Goal: Task Accomplishment & Management: Use online tool/utility

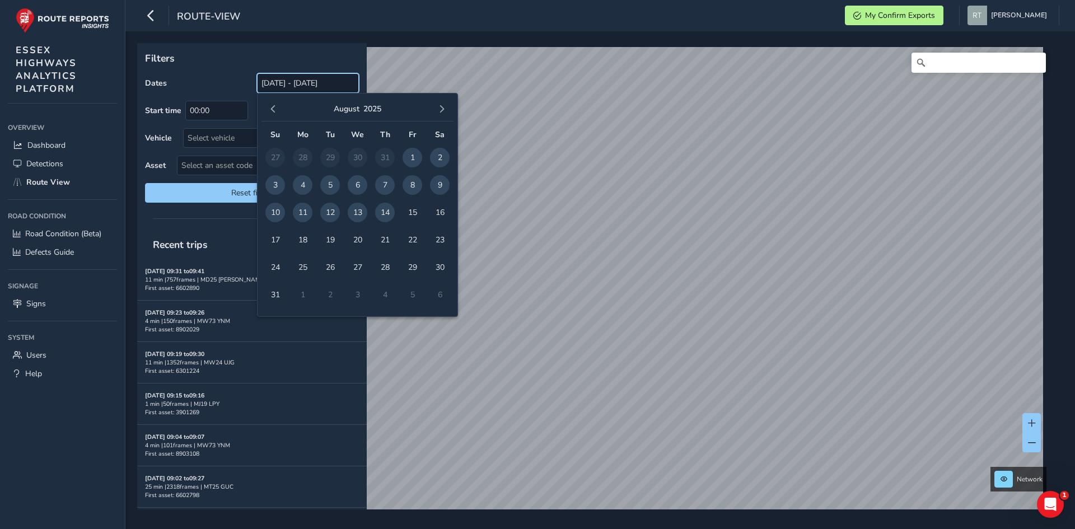
drag, startPoint x: 283, startPoint y: 84, endPoint x: 257, endPoint y: 96, distance: 27.8
click at [283, 84] on input "[DATE] - [DATE]" at bounding box center [308, 83] width 102 height 20
click at [270, 106] on span "button" at bounding box center [273, 109] width 8 height 8
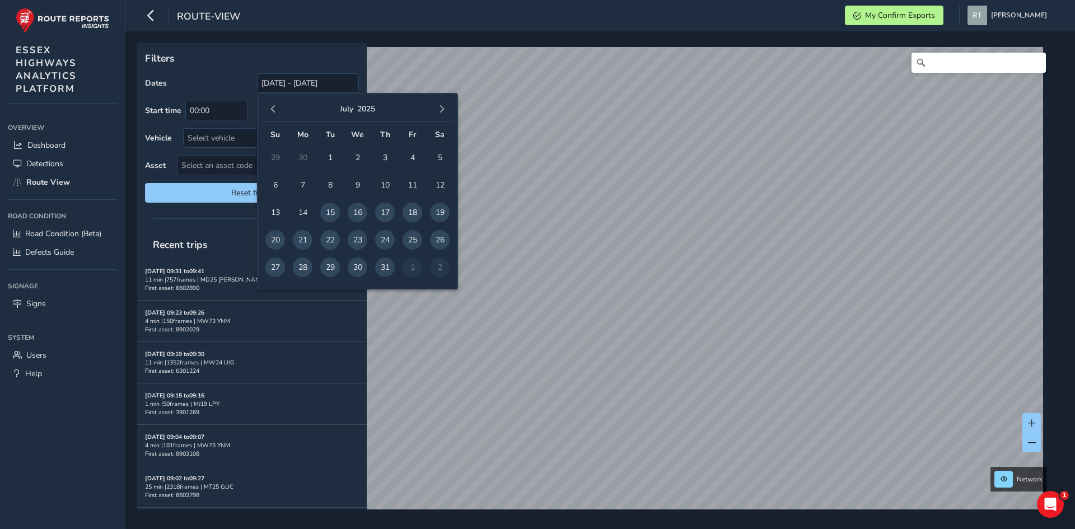
click at [270, 106] on span "button" at bounding box center [273, 109] width 8 height 8
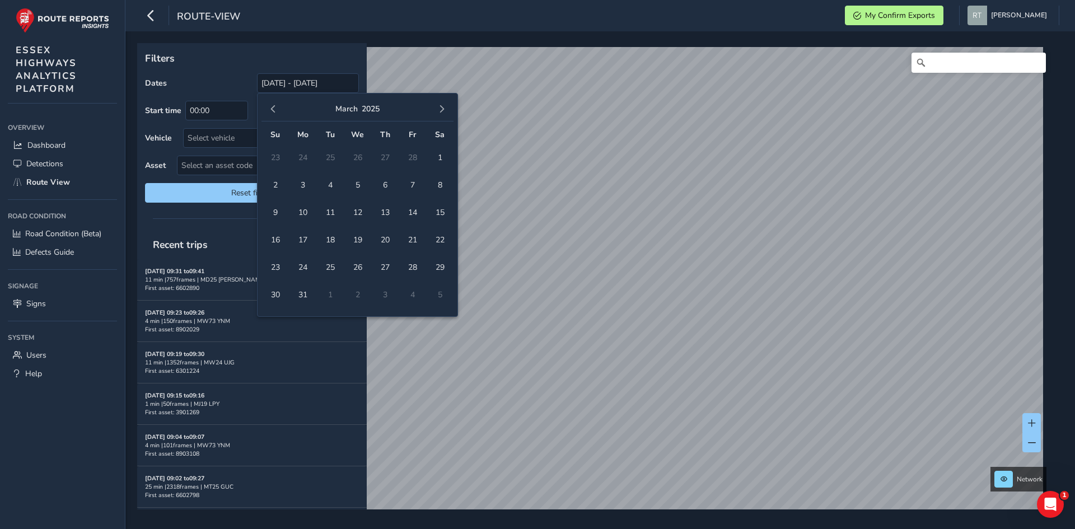
click at [270, 106] on span "button" at bounding box center [273, 109] width 8 height 8
drag, startPoint x: 355, startPoint y: 162, endPoint x: 411, endPoint y: 137, distance: 61.6
click at [362, 160] on span "1" at bounding box center [358, 158] width 20 height 20
click at [442, 111] on span "button" at bounding box center [442, 109] width 8 height 8
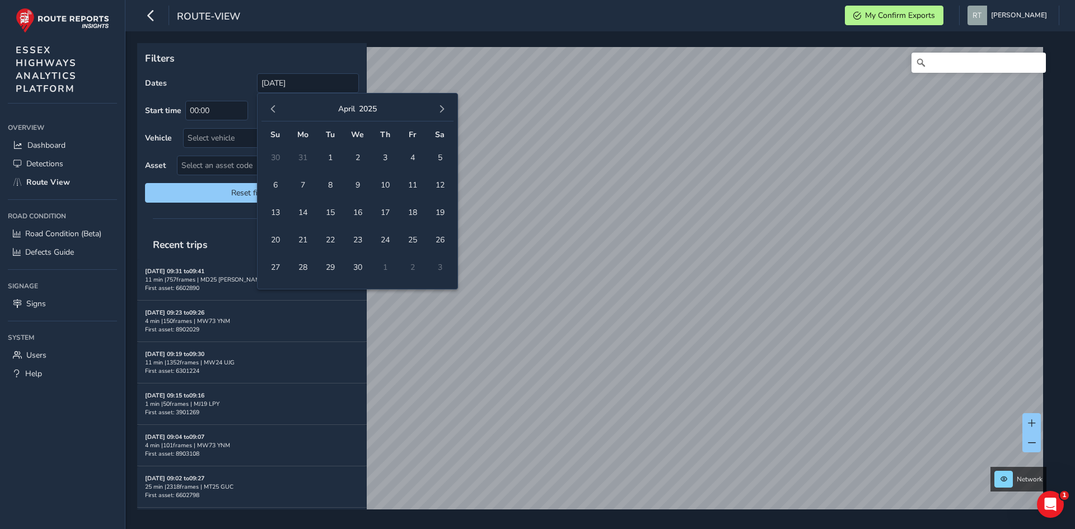
click at [442, 111] on span "button" at bounding box center [442, 109] width 8 height 8
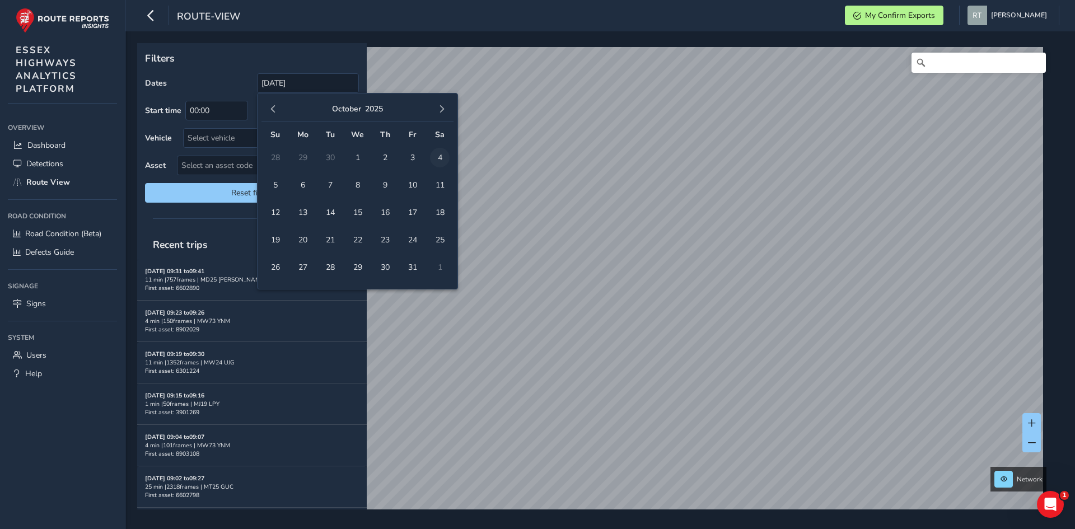
click at [438, 156] on span "4" at bounding box center [440, 158] width 20 height 20
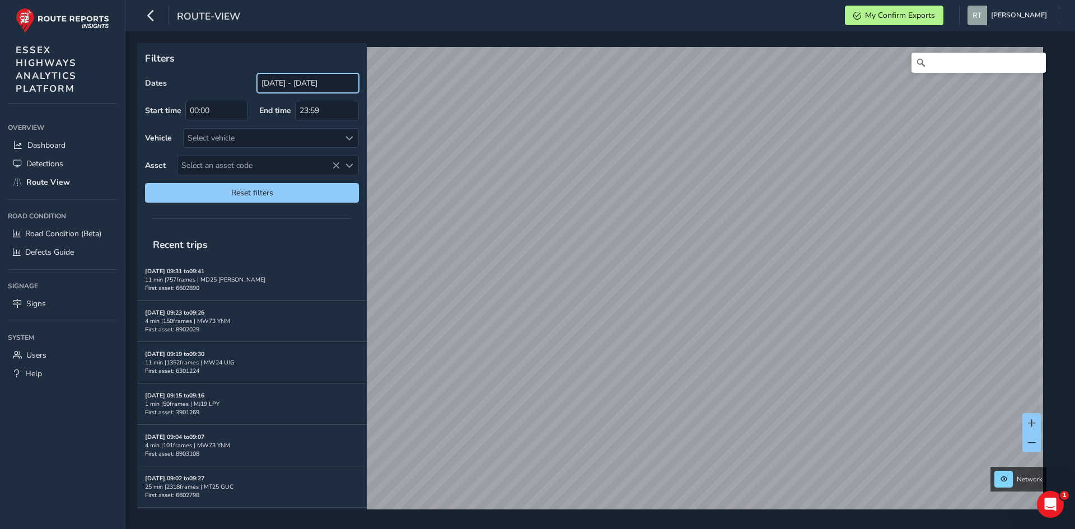
click at [270, 83] on input "01/01/2025 - 04/10/2025" at bounding box center [308, 83] width 102 height 20
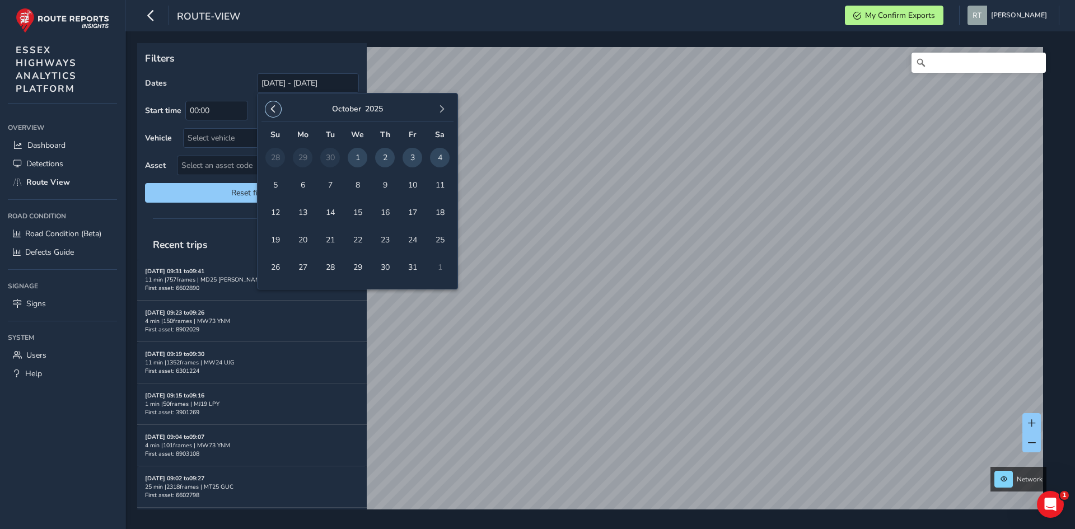
click at [279, 111] on button "button" at bounding box center [273, 109] width 16 height 16
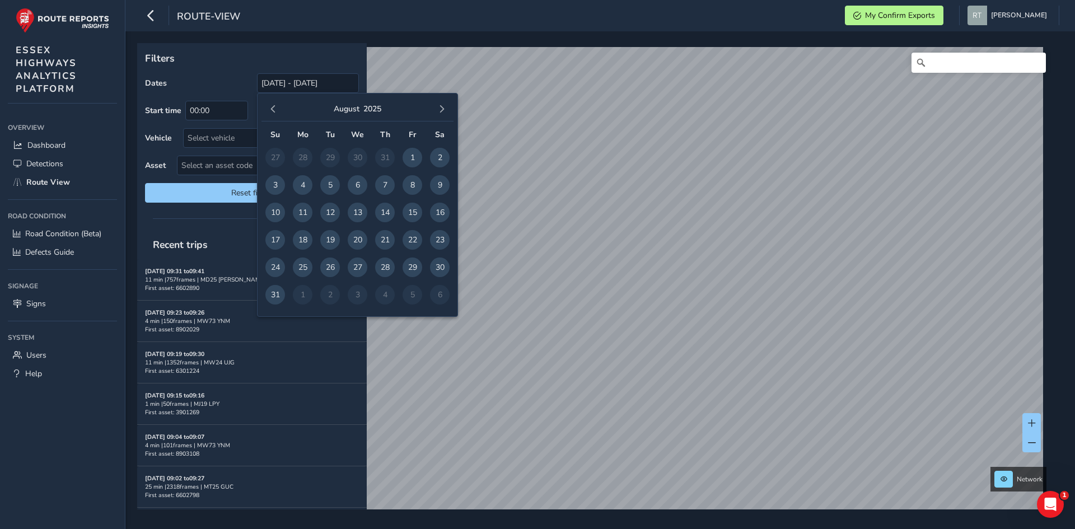
click at [279, 111] on button "button" at bounding box center [273, 109] width 16 height 16
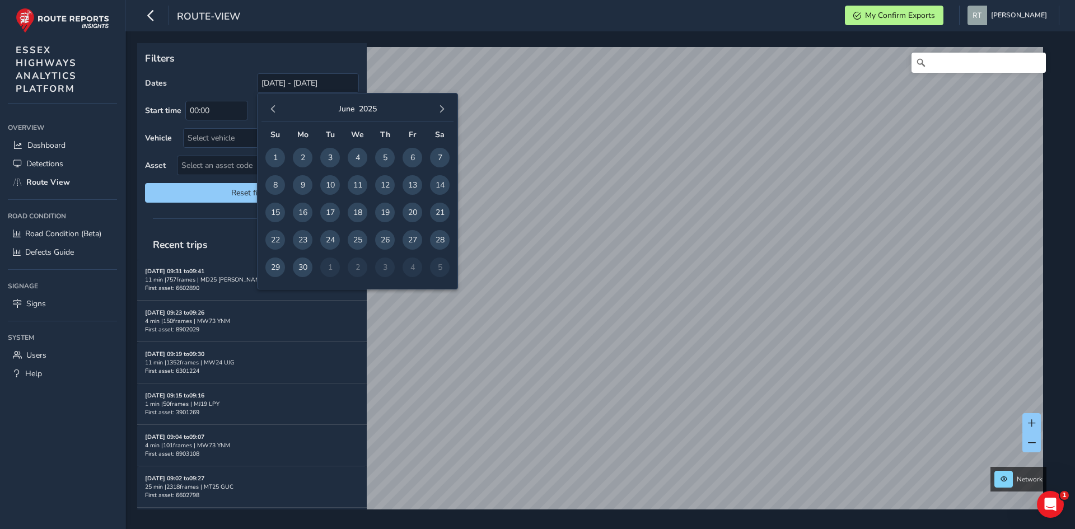
click at [279, 111] on button "button" at bounding box center [273, 109] width 16 height 16
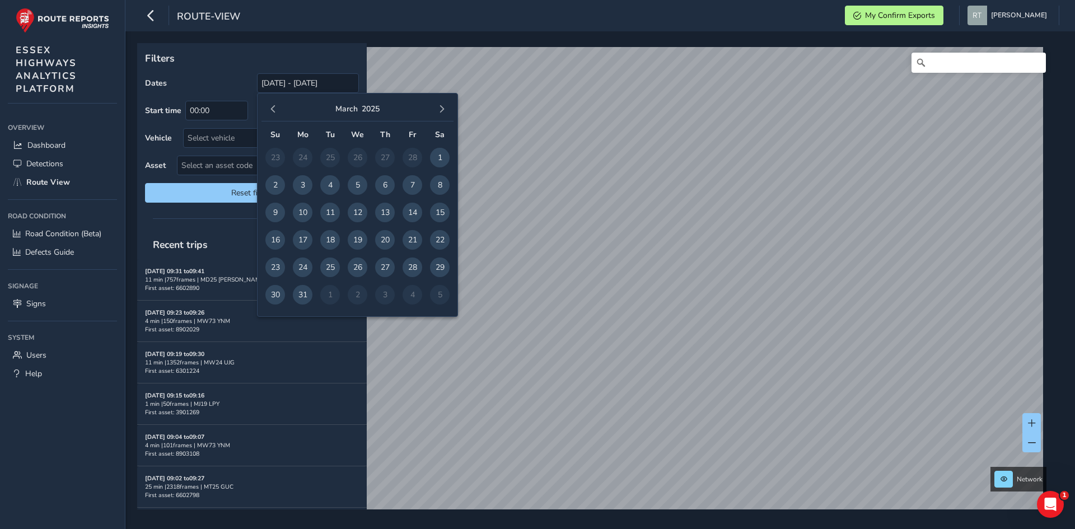
click at [279, 111] on button "button" at bounding box center [273, 109] width 16 height 16
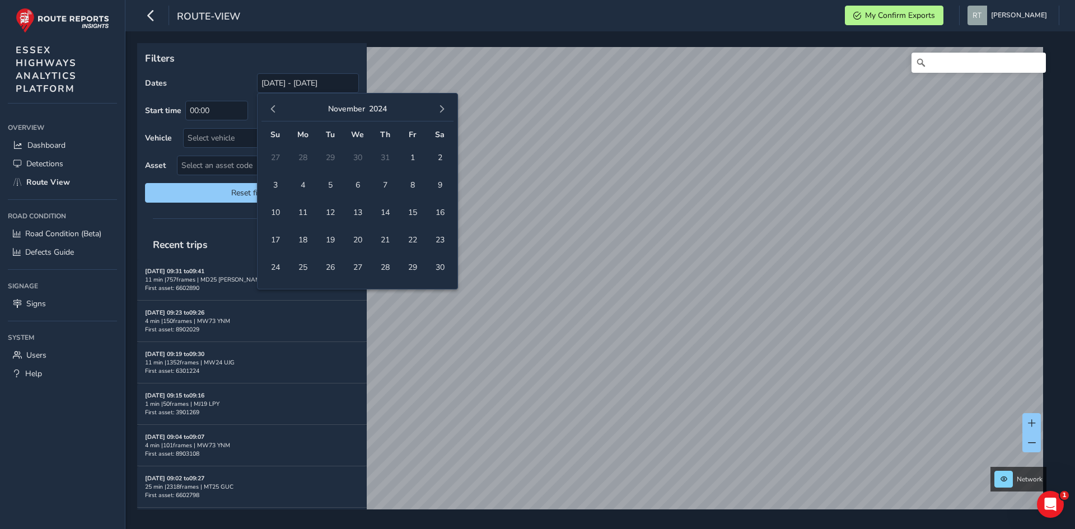
click at [279, 111] on button "button" at bounding box center [273, 109] width 16 height 16
click at [278, 111] on button "button" at bounding box center [273, 109] width 16 height 16
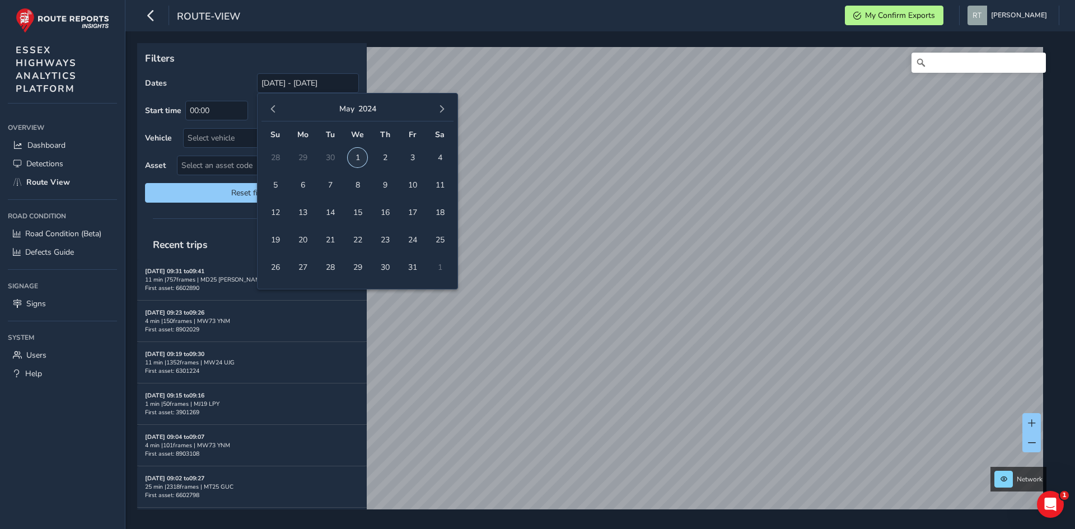
click at [358, 156] on span "1" at bounding box center [358, 158] width 20 height 20
click at [448, 107] on button "button" at bounding box center [442, 109] width 16 height 16
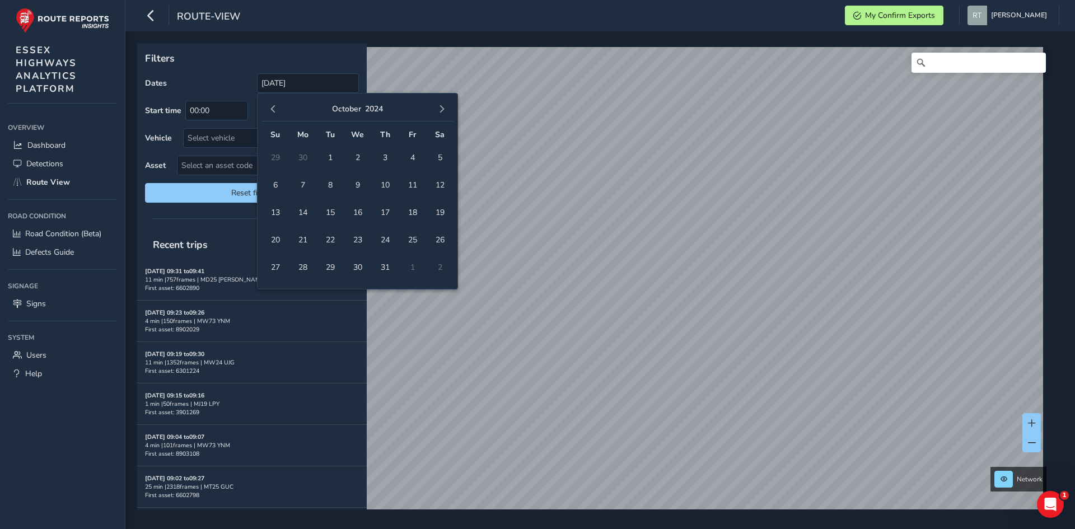
click at [448, 107] on button "button" at bounding box center [442, 109] width 16 height 16
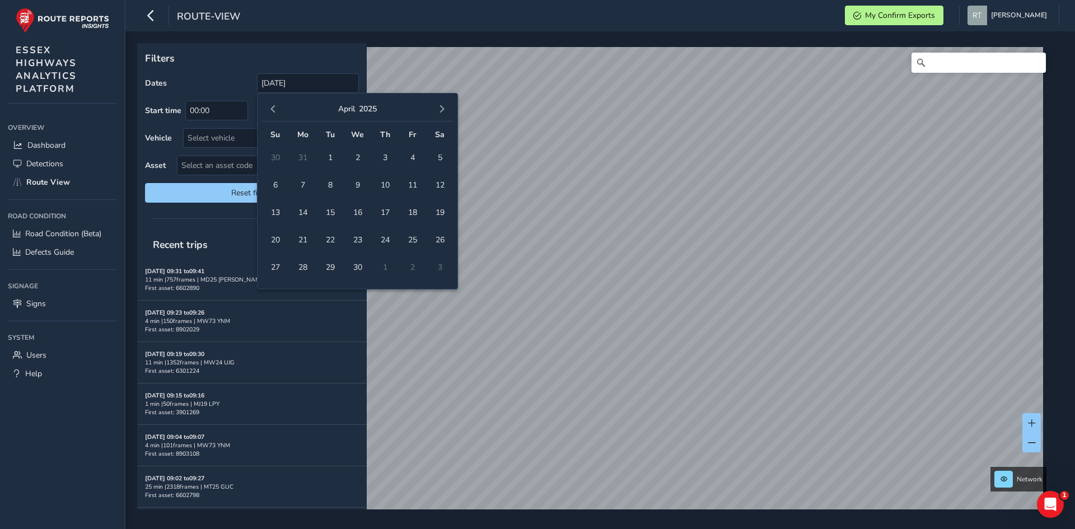
click at [448, 107] on button "button" at bounding box center [442, 109] width 16 height 16
click at [441, 110] on span "button" at bounding box center [442, 109] width 8 height 8
click at [440, 187] on span "9" at bounding box center [440, 185] width 20 height 20
type input "01/05/2024 - 09/08/2025"
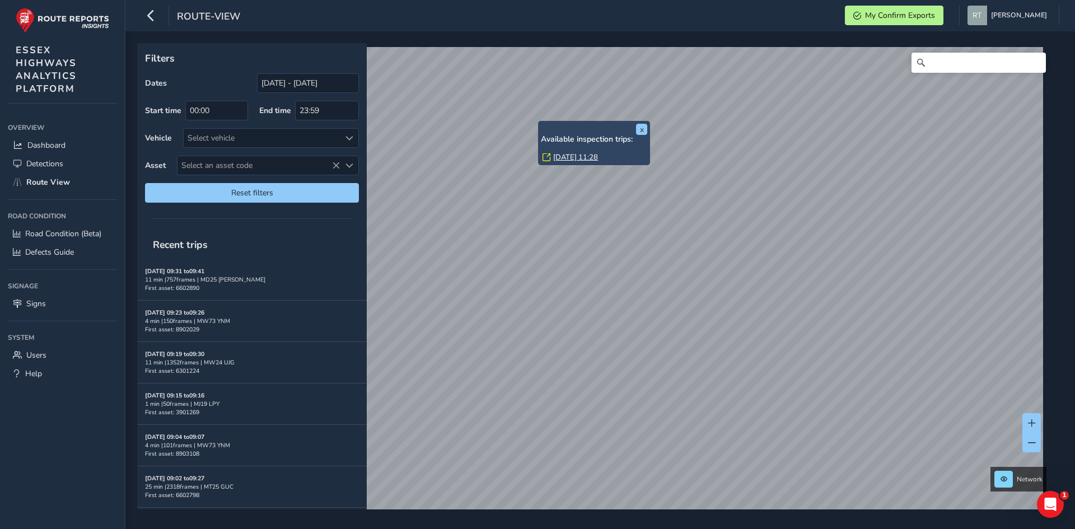
click at [569, 158] on link "Tue, 22 Jul, 11:28" at bounding box center [575, 157] width 45 height 10
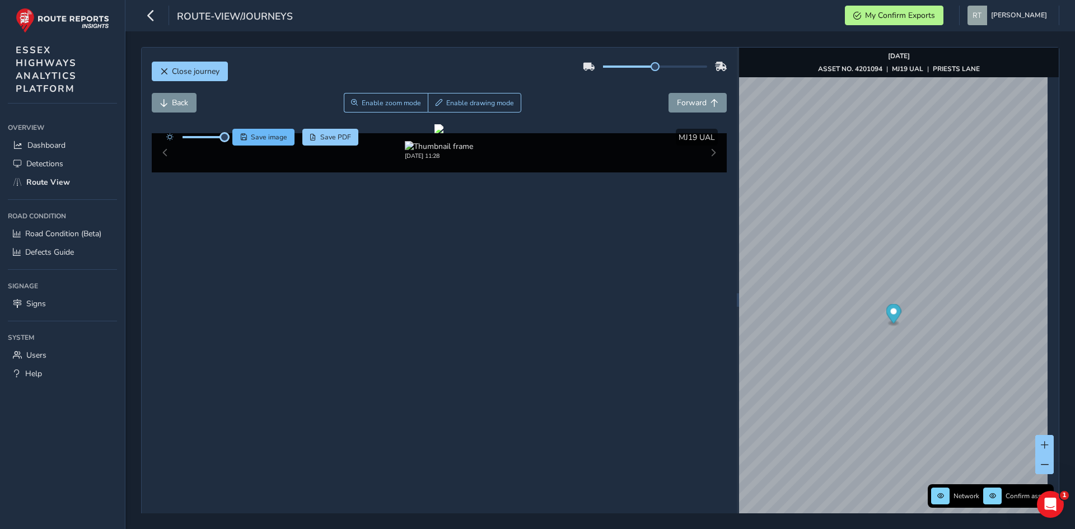
drag, startPoint x: 204, startPoint y: 140, endPoint x: 233, endPoint y: 139, distance: 28.5
click at [233, 139] on div "Save image Save PDF" at bounding box center [260, 137] width 198 height 17
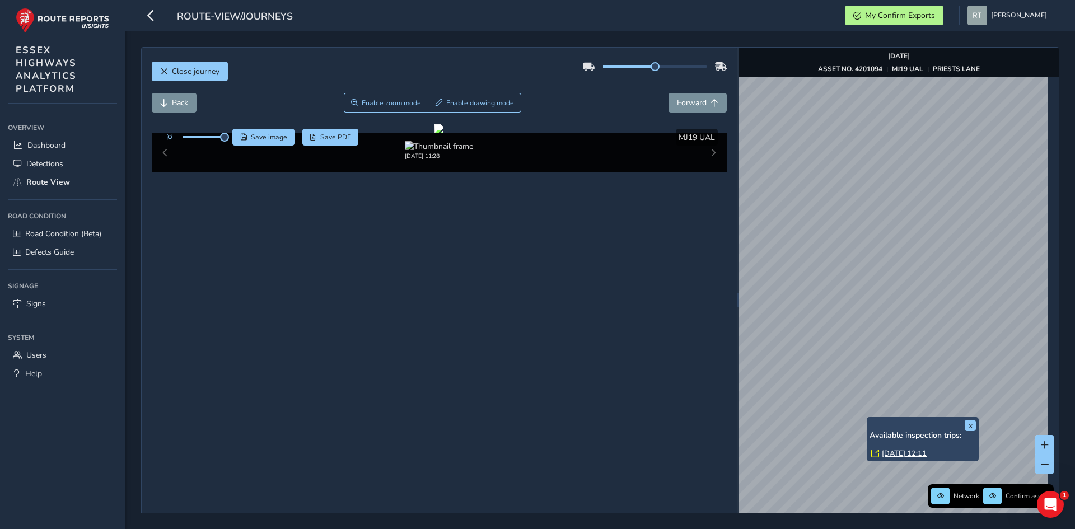
click at [912, 457] on link "Tue, 22 Jul, 12:11" at bounding box center [903, 453] width 45 height 10
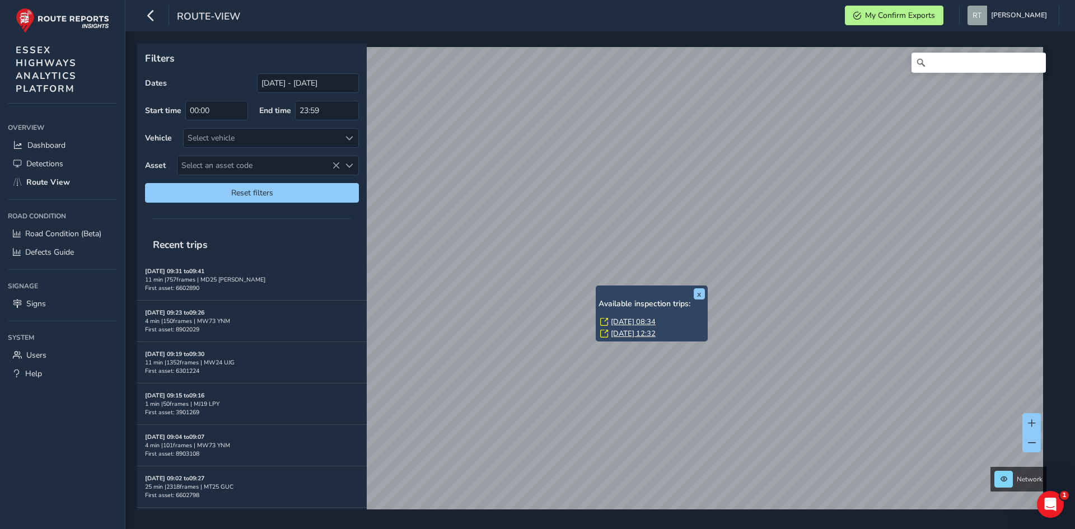
click at [609, 323] on div "Fri, 8 Aug, 08:34" at bounding box center [652, 322] width 105 height 10
click at [612, 319] on link "Fri, 8 Aug, 08:34" at bounding box center [633, 322] width 45 height 10
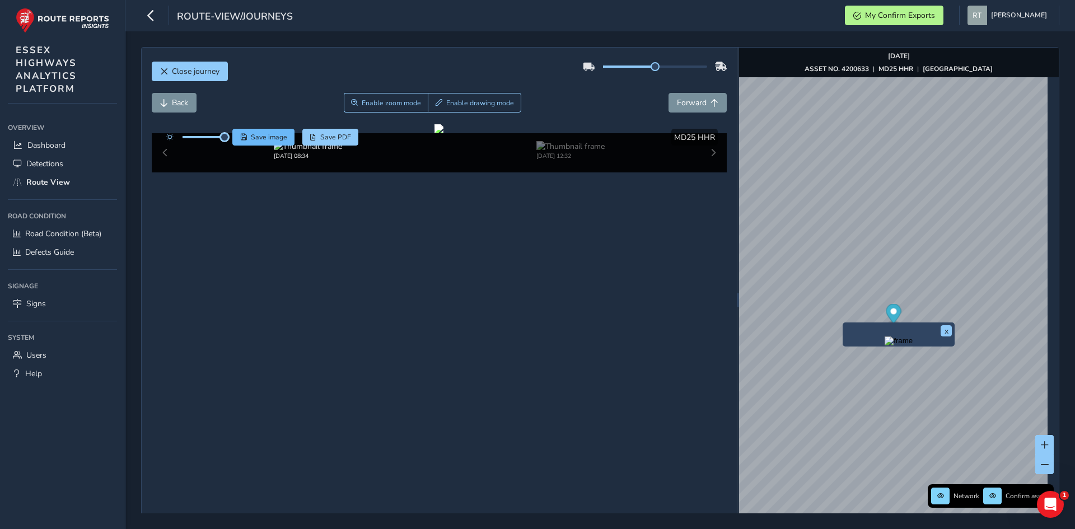
drag, startPoint x: 204, startPoint y: 138, endPoint x: 247, endPoint y: 142, distance: 42.7
click at [247, 142] on div "Save image Save PDF" at bounding box center [260, 137] width 198 height 17
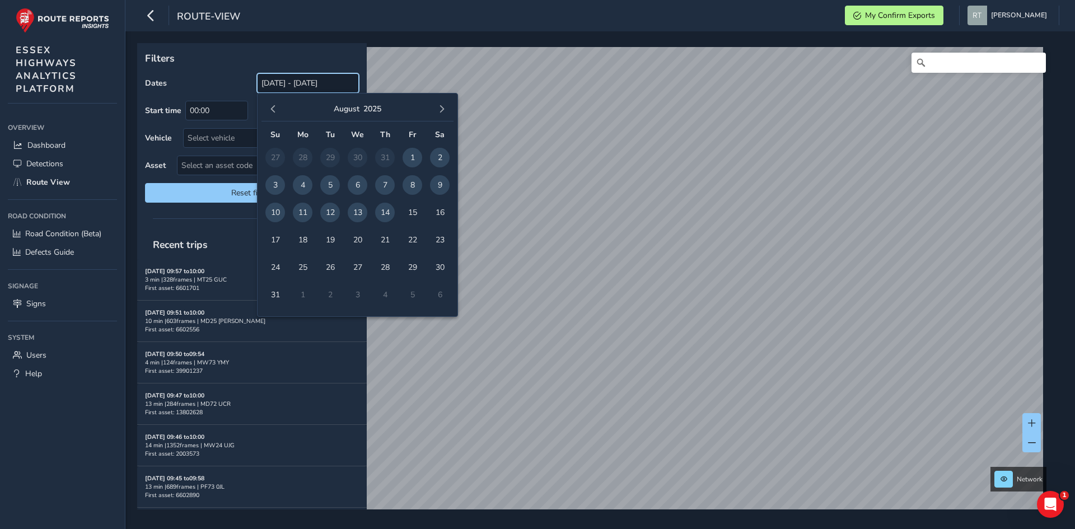
click at [276, 89] on input "[DATE] - [DATE]" at bounding box center [308, 83] width 102 height 20
click at [277, 106] on button "button" at bounding box center [273, 109] width 16 height 16
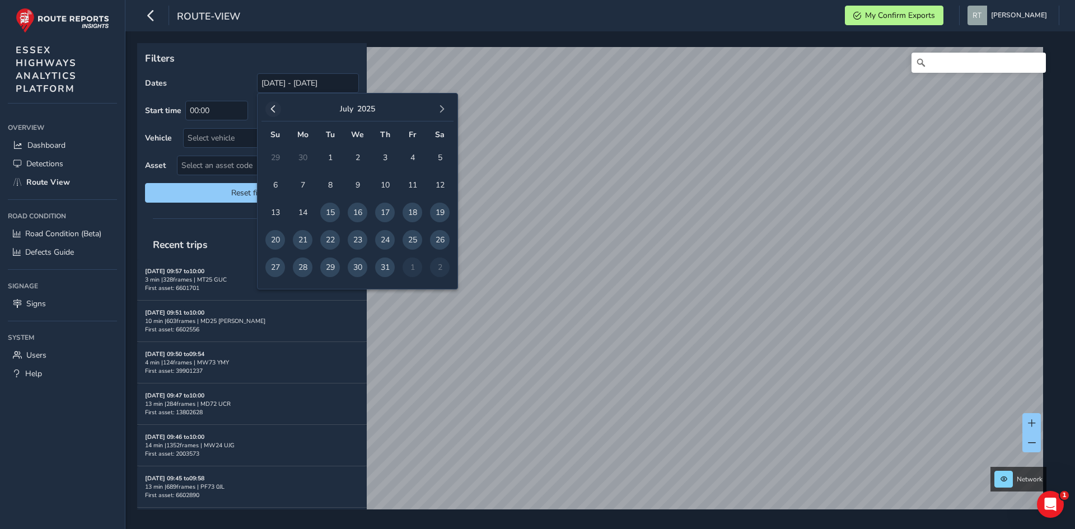
click at [277, 106] on button "button" at bounding box center [273, 109] width 16 height 16
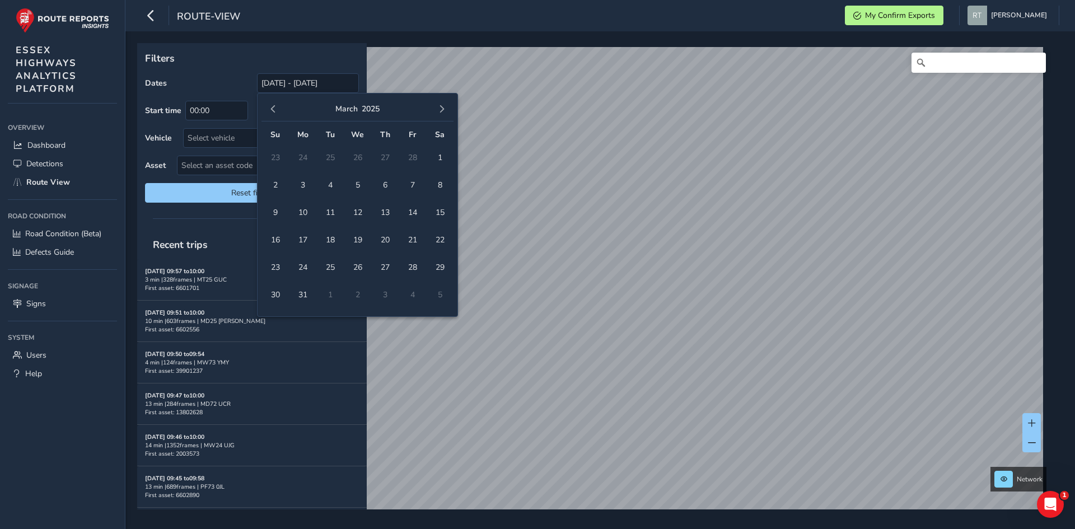
click at [277, 106] on button "button" at bounding box center [273, 109] width 16 height 16
click at [351, 154] on span "1" at bounding box center [358, 158] width 20 height 20
click at [444, 115] on button "button" at bounding box center [442, 109] width 16 height 16
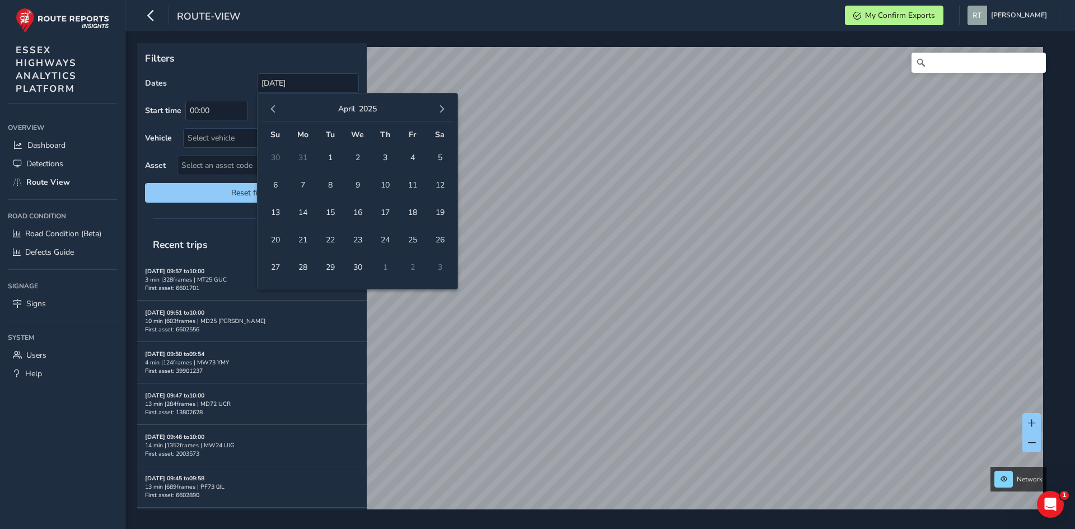
click at [444, 115] on button "button" at bounding box center [442, 109] width 16 height 16
click at [440, 161] on span "6" at bounding box center [440, 158] width 20 height 20
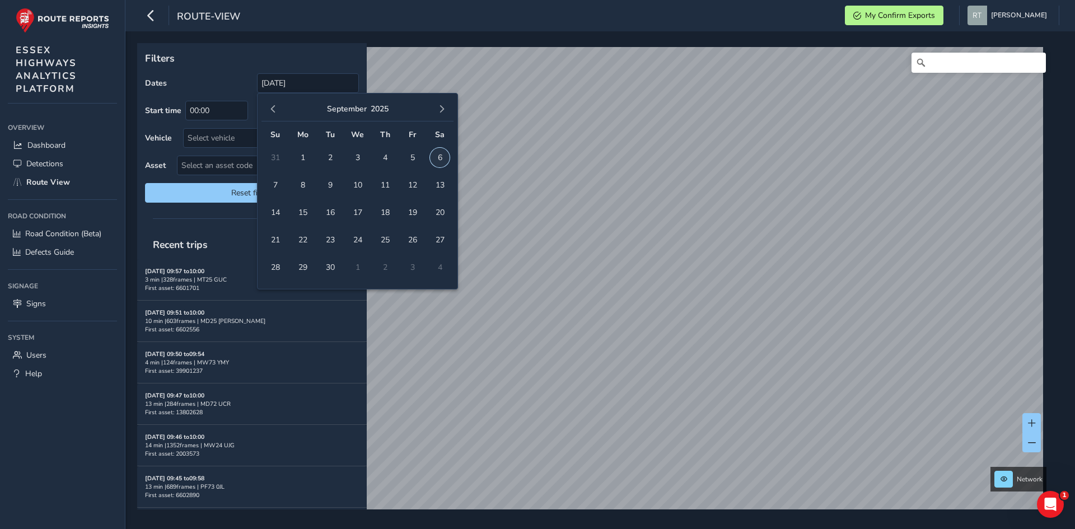
type input "01/01/2025 - 06/09/2025"
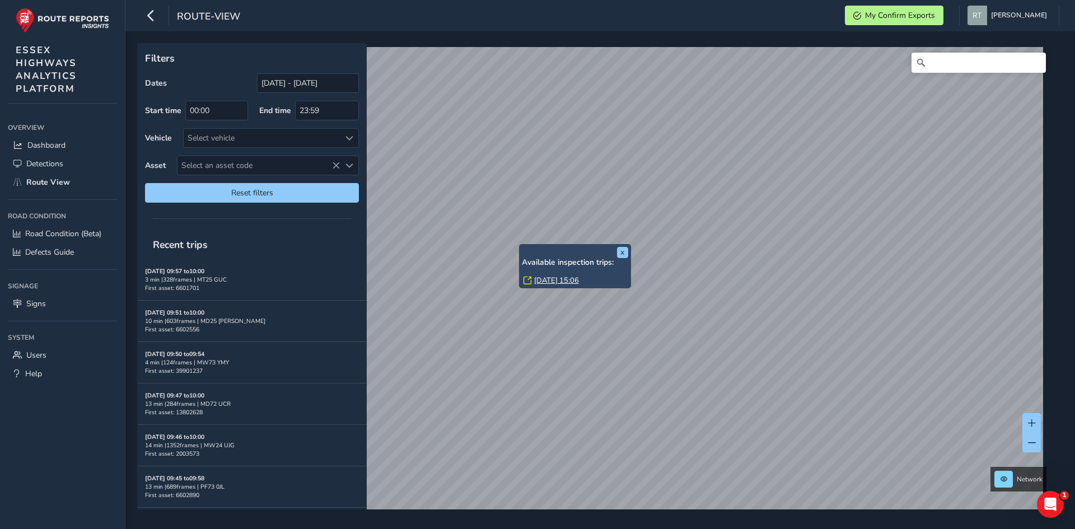
click at [548, 279] on link "Wed, 12 Feb, 15:06" at bounding box center [556, 280] width 45 height 10
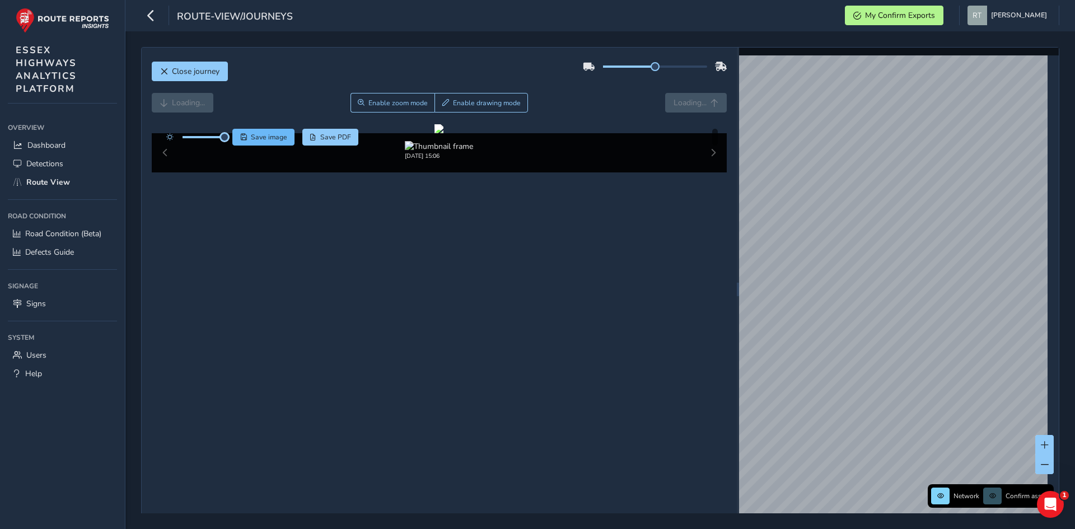
drag, startPoint x: 204, startPoint y: 138, endPoint x: 248, endPoint y: 142, distance: 45.0
click at [248, 142] on div "Save image Save PDF" at bounding box center [260, 137] width 198 height 17
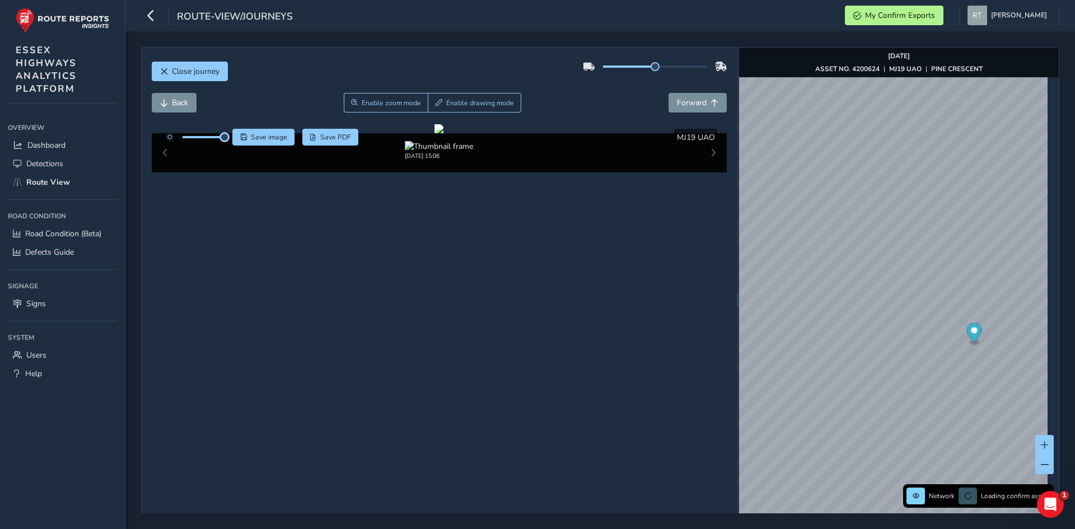
click at [970, 332] on circle "Map marker" at bounding box center [973, 330] width 6 height 6
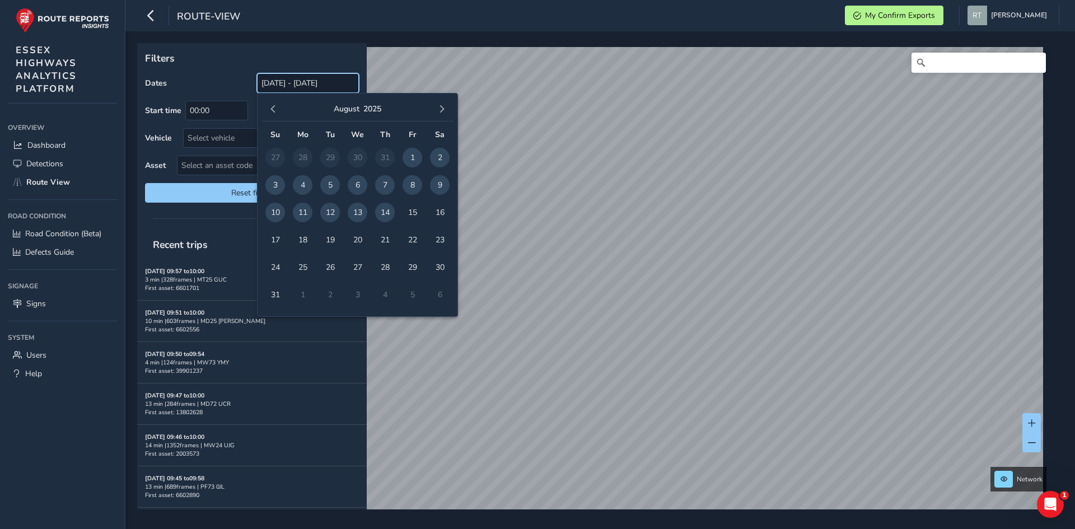
click at [287, 87] on input "[DATE] - [DATE]" at bounding box center [308, 83] width 102 height 20
click at [277, 112] on button "button" at bounding box center [273, 109] width 16 height 16
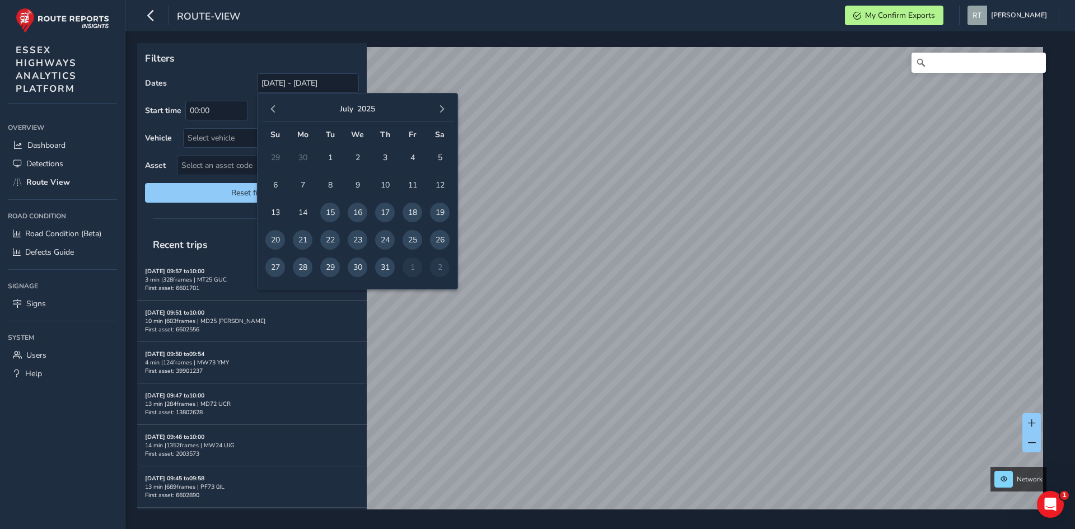
click at [277, 112] on button "button" at bounding box center [273, 109] width 16 height 16
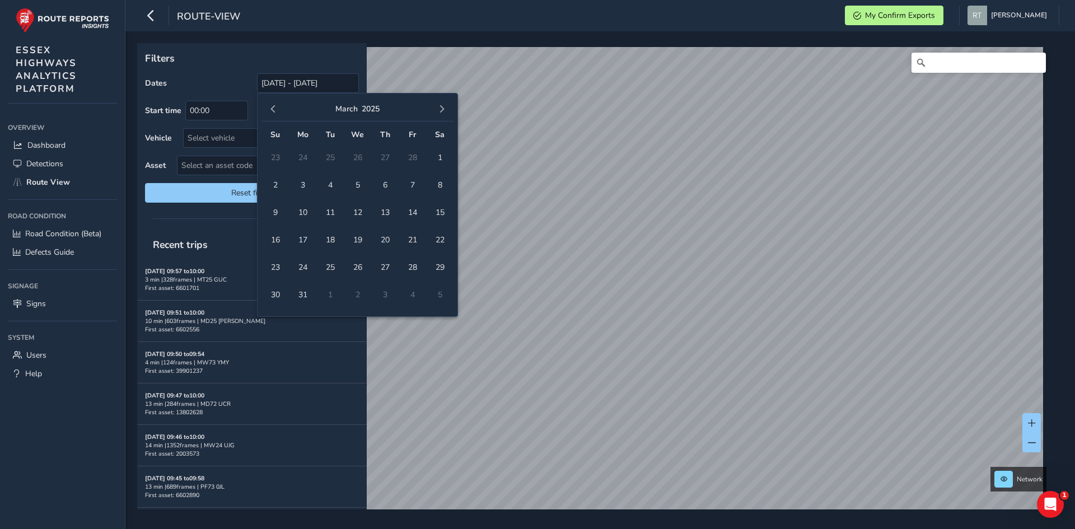
click at [277, 112] on button "button" at bounding box center [273, 109] width 16 height 16
click at [354, 162] on span "1" at bounding box center [358, 158] width 20 height 20
click at [444, 109] on span "button" at bounding box center [442, 109] width 8 height 8
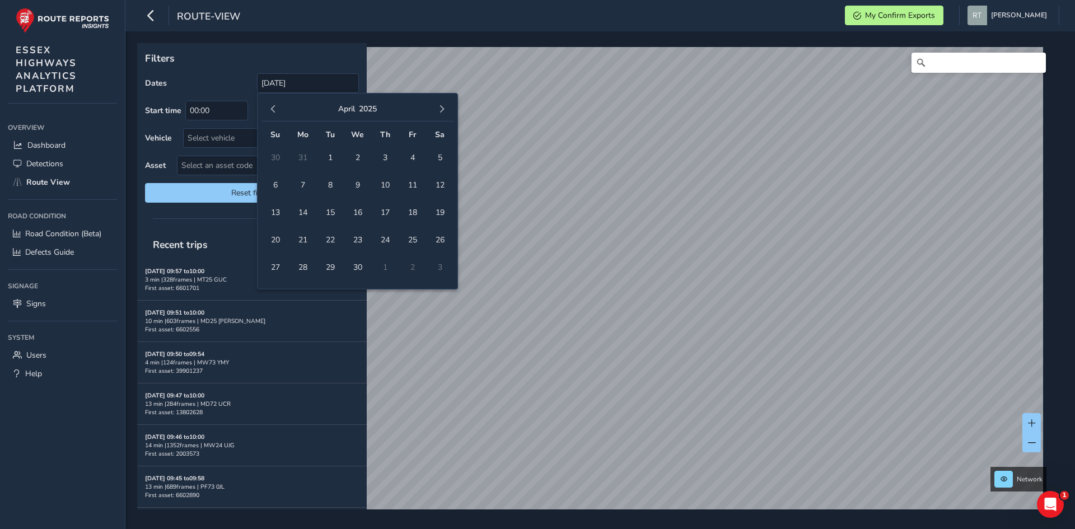
click at [444, 109] on span "button" at bounding box center [442, 109] width 8 height 8
click at [443, 109] on span "button" at bounding box center [442, 109] width 8 height 8
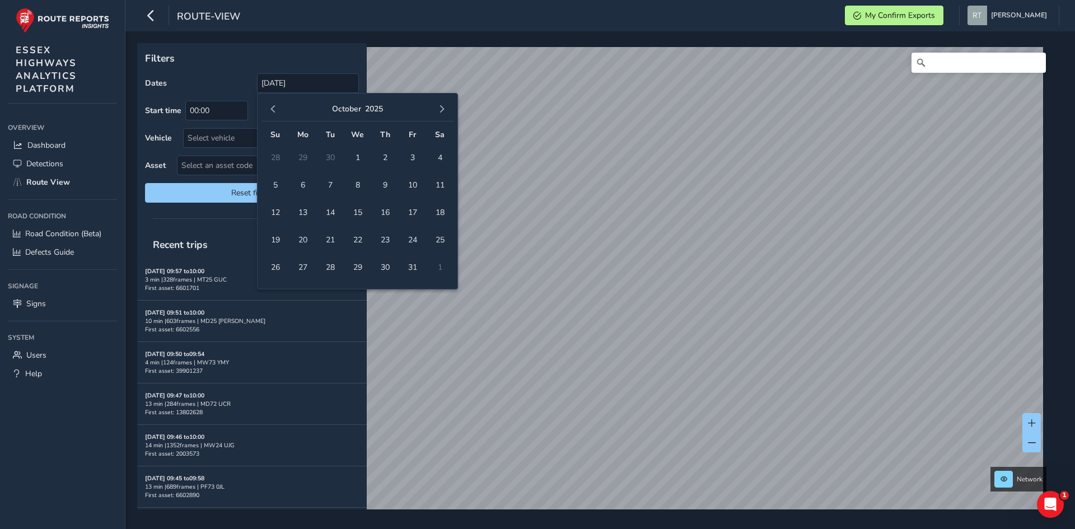
click at [443, 109] on span "button" at bounding box center [442, 109] width 8 height 8
click at [274, 108] on span "button" at bounding box center [273, 109] width 8 height 8
click at [440, 183] on span "13" at bounding box center [440, 185] width 20 height 20
type input "01/01/2025 - 13/09/2025"
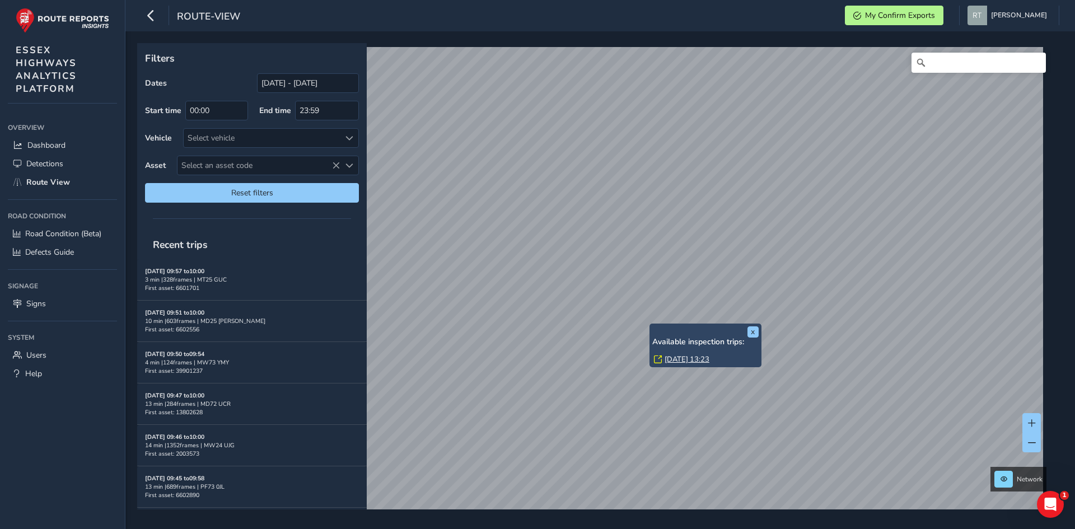
click at [679, 360] on link "[DATE] 13:23" at bounding box center [686, 359] width 45 height 10
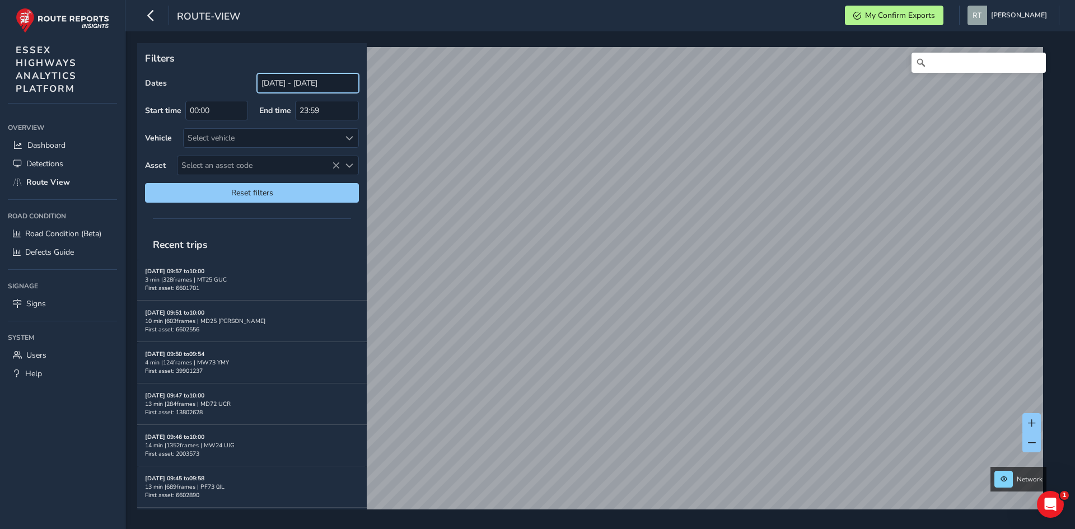
click at [319, 83] on input "[DATE] - [DATE]" at bounding box center [308, 83] width 102 height 20
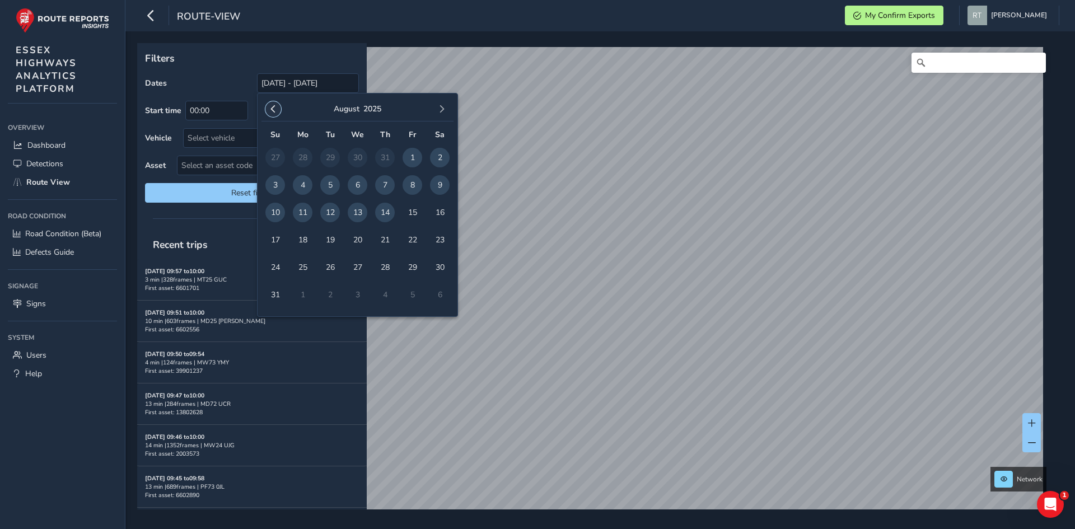
click at [274, 111] on span "button" at bounding box center [273, 109] width 8 height 8
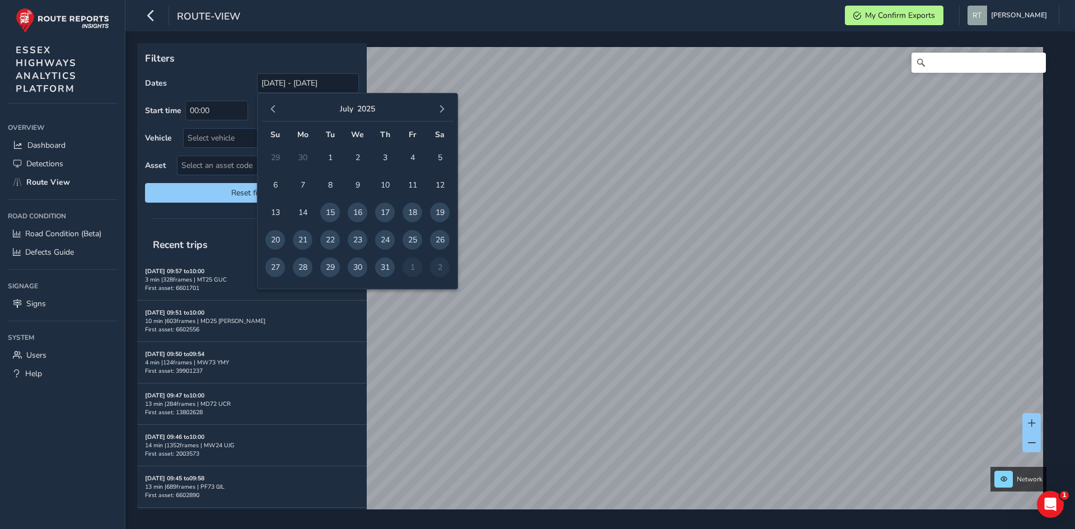
click at [274, 111] on span "button" at bounding box center [273, 109] width 8 height 8
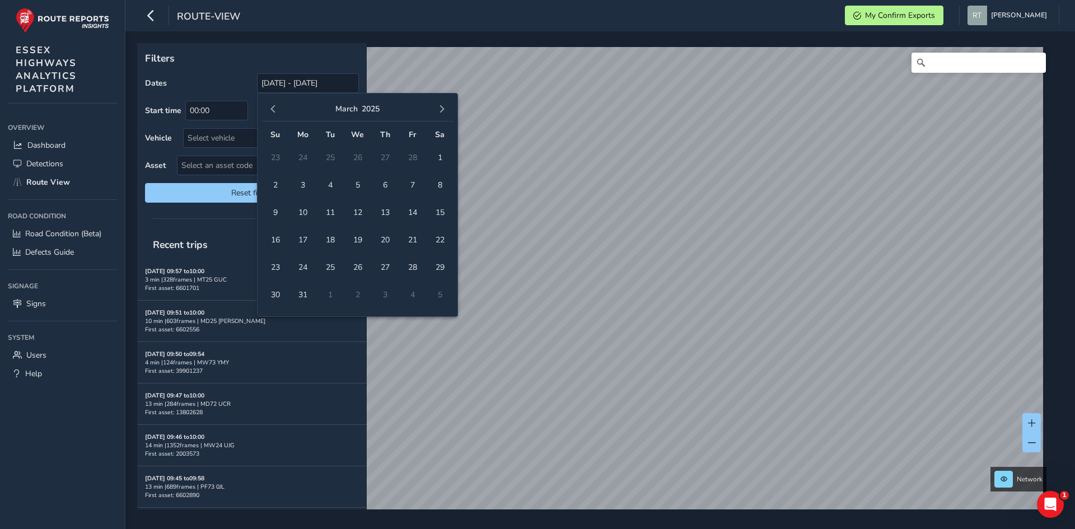
click at [274, 111] on span "button" at bounding box center [273, 109] width 8 height 8
click at [360, 152] on span "1" at bounding box center [358, 158] width 20 height 20
click at [445, 109] on button "button" at bounding box center [442, 109] width 16 height 16
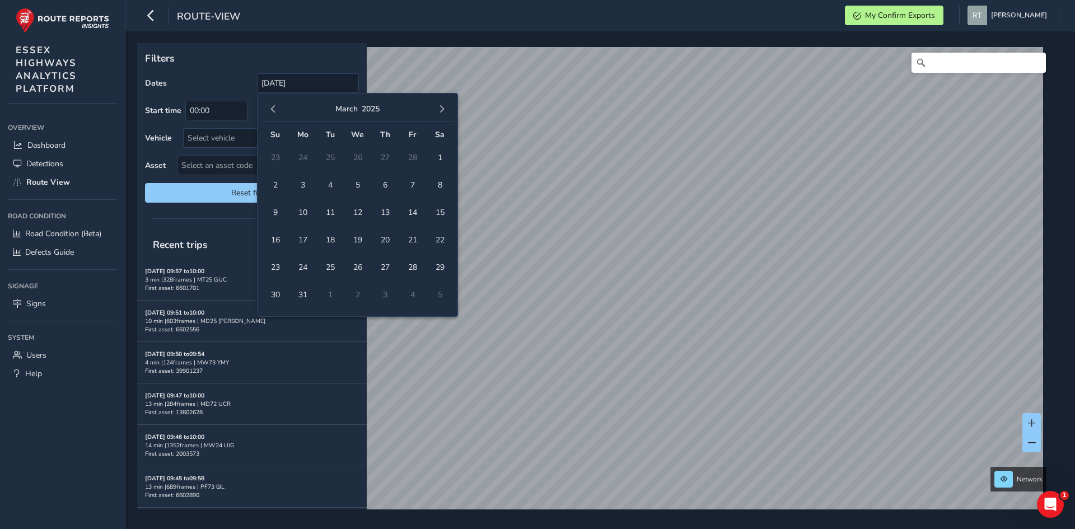
click at [445, 109] on button "button" at bounding box center [442, 109] width 16 height 16
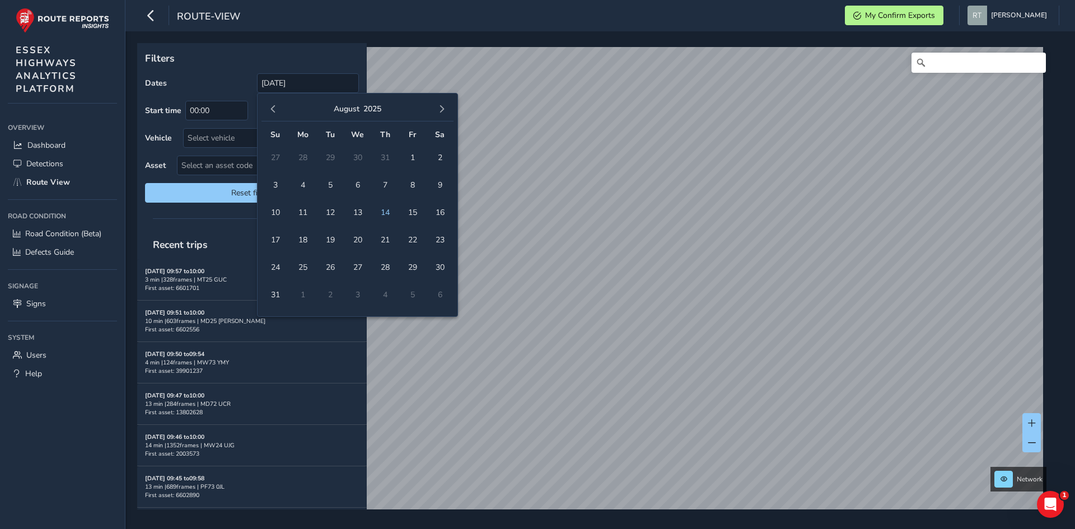
click at [445, 109] on button "button" at bounding box center [442, 109] width 16 height 16
click at [276, 109] on span "button" at bounding box center [273, 109] width 8 height 8
click at [438, 186] on span "9" at bounding box center [440, 185] width 20 height 20
type input "01/01/2025 - 09/08/2025"
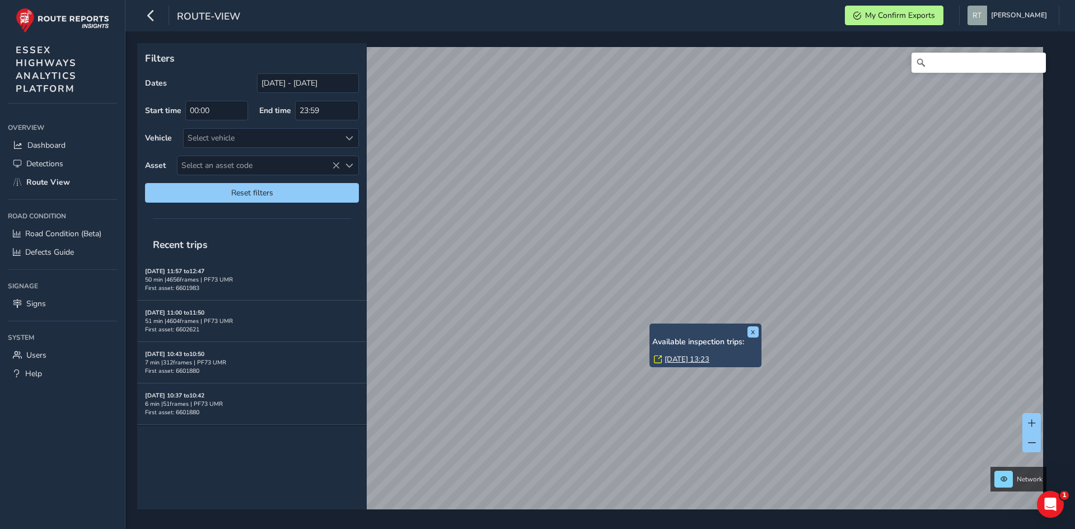
click at [695, 363] on link "Fri, 30 May, 13:23" at bounding box center [686, 359] width 45 height 10
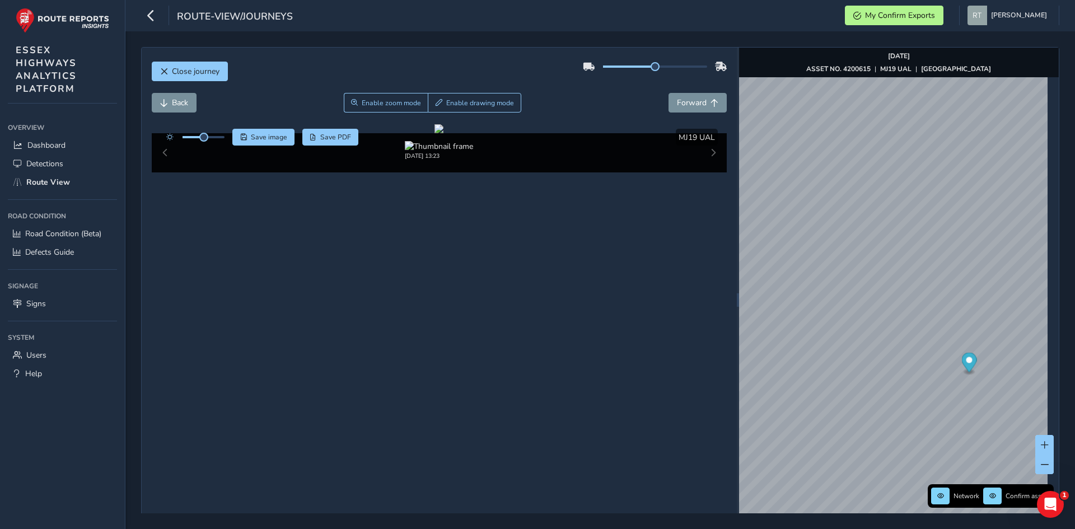
click at [965, 364] on icon "Map marker" at bounding box center [968, 363] width 15 height 20
click at [280, 137] on span "Save image" at bounding box center [269, 137] width 36 height 9
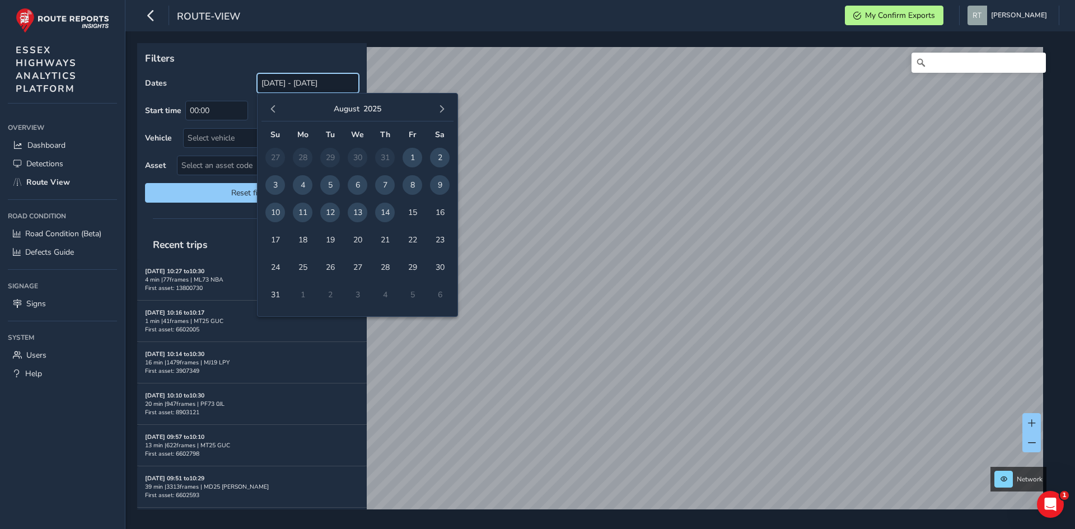
click at [276, 79] on input "[DATE] - [DATE]" at bounding box center [308, 83] width 102 height 20
click at [277, 113] on button "button" at bounding box center [273, 109] width 16 height 16
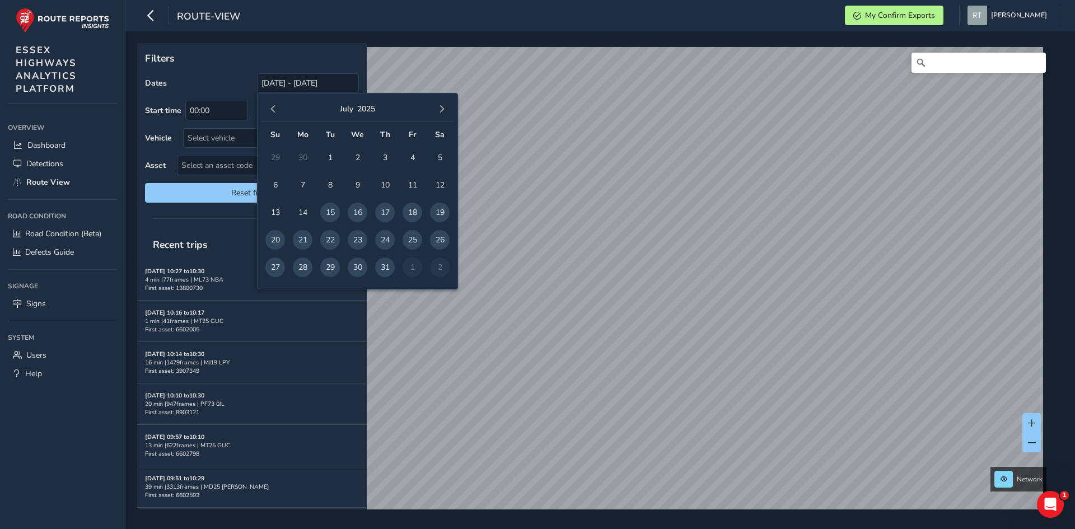
click at [277, 113] on button "button" at bounding box center [273, 109] width 16 height 16
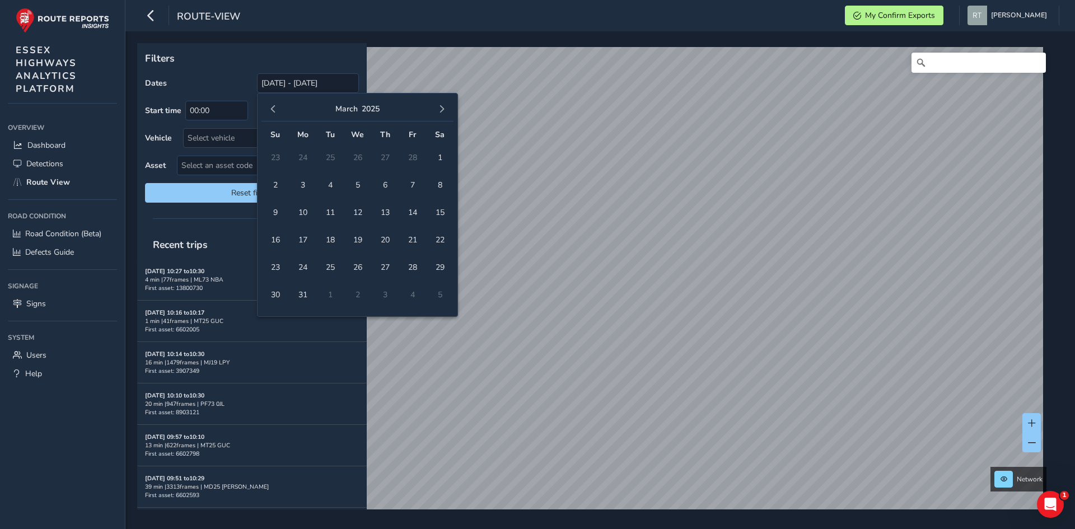
click at [277, 113] on button "button" at bounding box center [273, 109] width 16 height 16
click at [352, 161] on span "1" at bounding box center [358, 158] width 20 height 20
click at [444, 111] on span "button" at bounding box center [442, 109] width 8 height 8
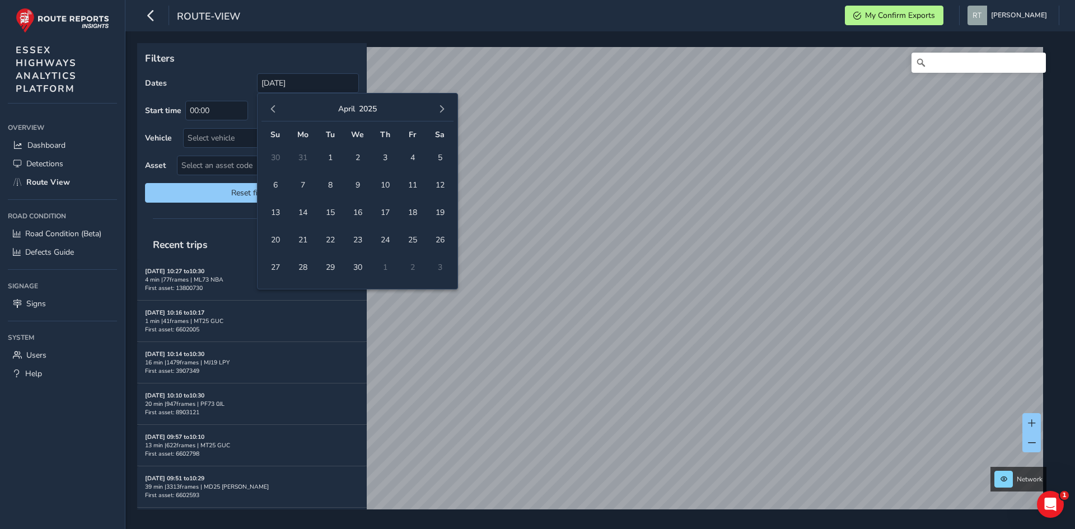
click at [444, 111] on span "button" at bounding box center [442, 109] width 8 height 8
click at [440, 215] on span "16" at bounding box center [440, 213] width 20 height 20
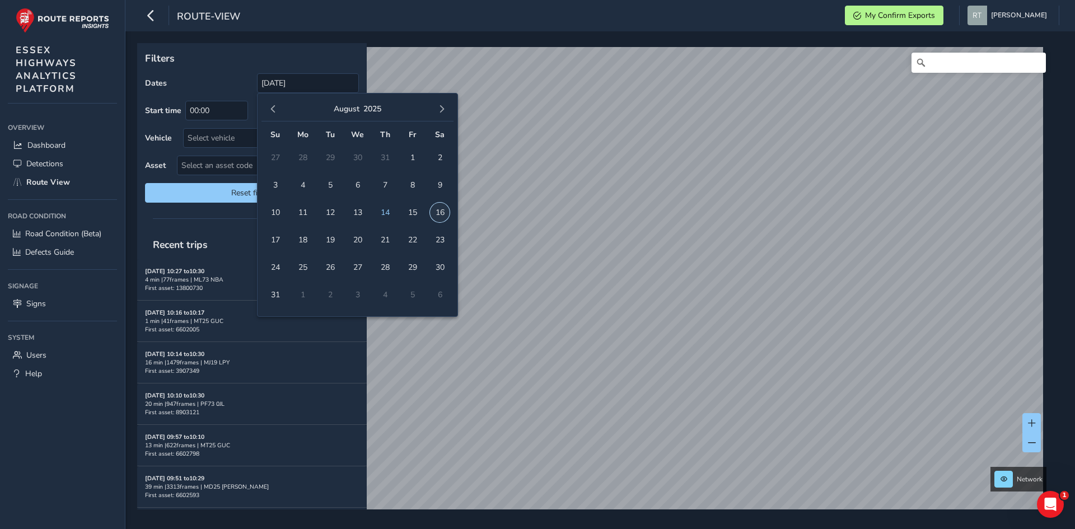
type input "[DATE] - [DATE]"
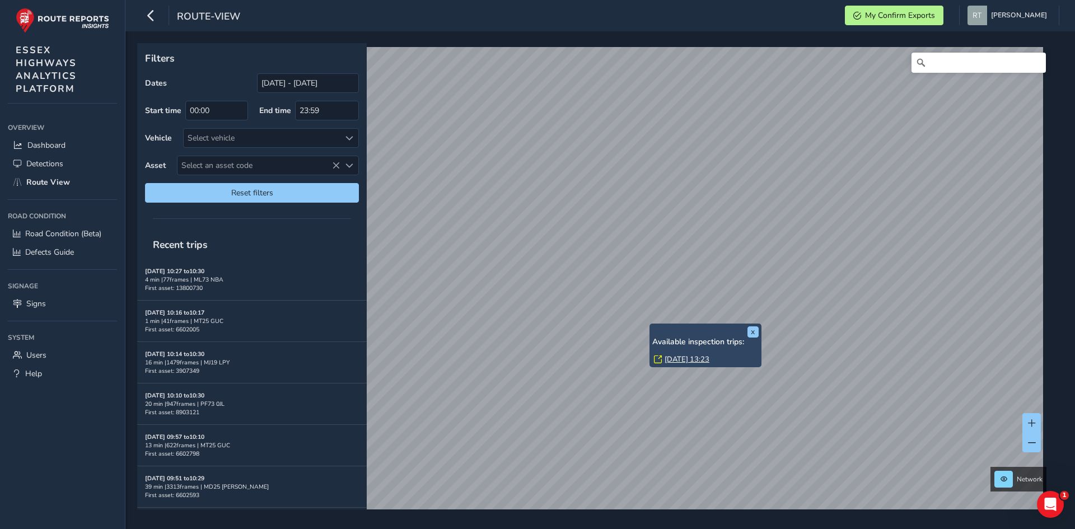
click at [673, 357] on link "Fri, 30 May, 13:23" at bounding box center [686, 359] width 45 height 10
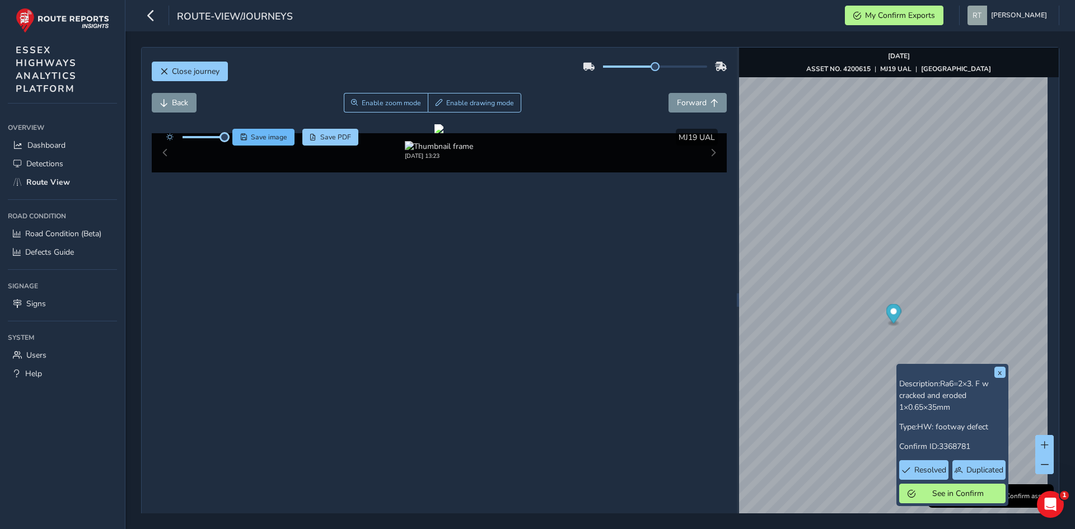
drag, startPoint x: 204, startPoint y: 139, endPoint x: 233, endPoint y: 143, distance: 29.9
click at [233, 143] on div "Save image Save PDF" at bounding box center [260, 137] width 198 height 17
drag, startPoint x: 308, startPoint y: 359, endPoint x: 341, endPoint y: 346, distance: 34.7
click at [434, 133] on div at bounding box center [438, 128] width 9 height 9
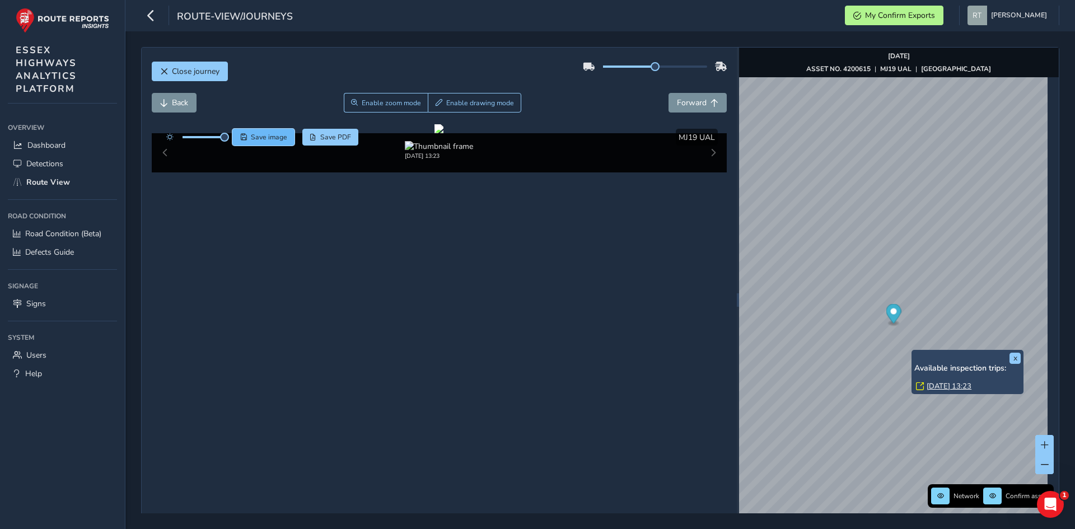
click at [259, 140] on span "Save image" at bounding box center [269, 137] width 36 height 9
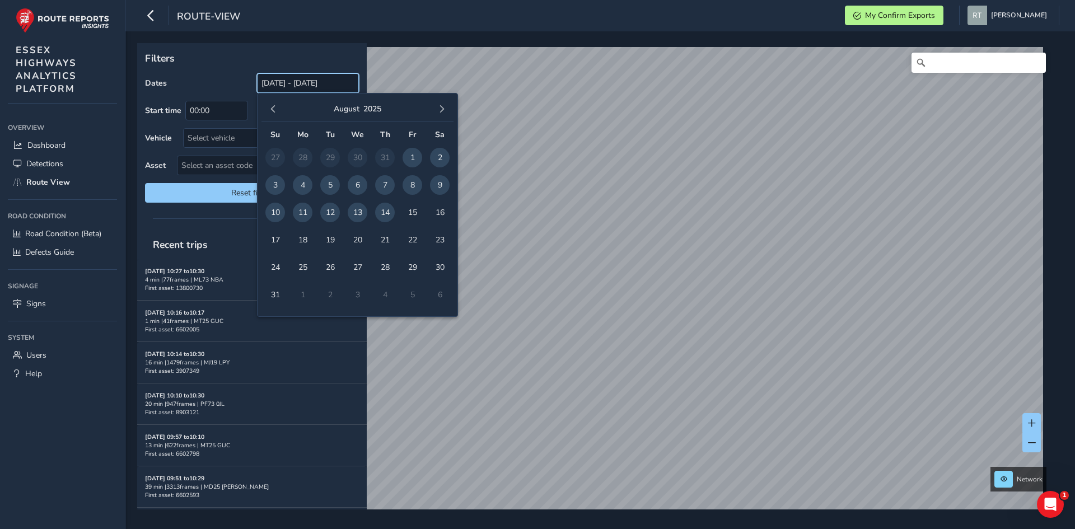
click at [298, 86] on input "[DATE] - [DATE]" at bounding box center [308, 83] width 102 height 20
drag, startPoint x: 268, startPoint y: 100, endPoint x: 271, endPoint y: 110, distance: 11.2
click at [268, 101] on div "[DATE]" at bounding box center [357, 109] width 192 height 24
click at [271, 110] on span "button" at bounding box center [273, 109] width 8 height 8
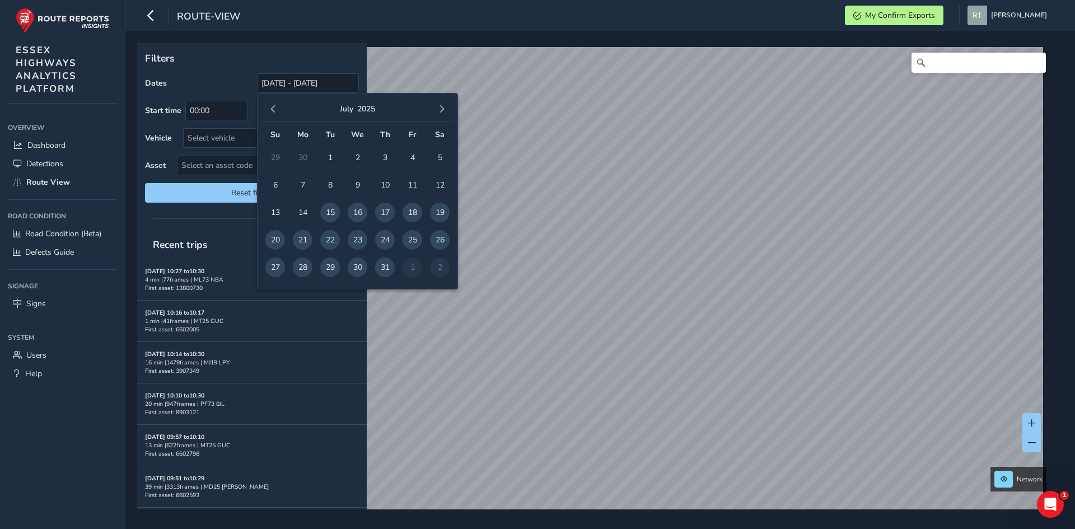
click at [271, 110] on span "button" at bounding box center [273, 109] width 8 height 8
click at [270, 110] on span "button" at bounding box center [273, 109] width 8 height 8
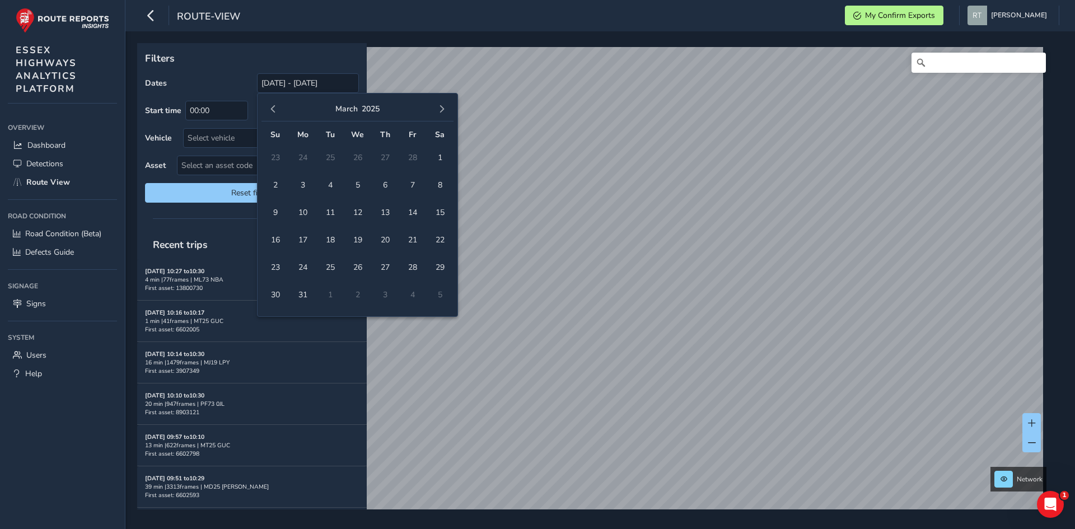
click at [270, 110] on span "button" at bounding box center [273, 109] width 8 height 8
click at [362, 161] on span "1" at bounding box center [358, 158] width 20 height 20
click at [439, 113] on span "button" at bounding box center [442, 109] width 8 height 8
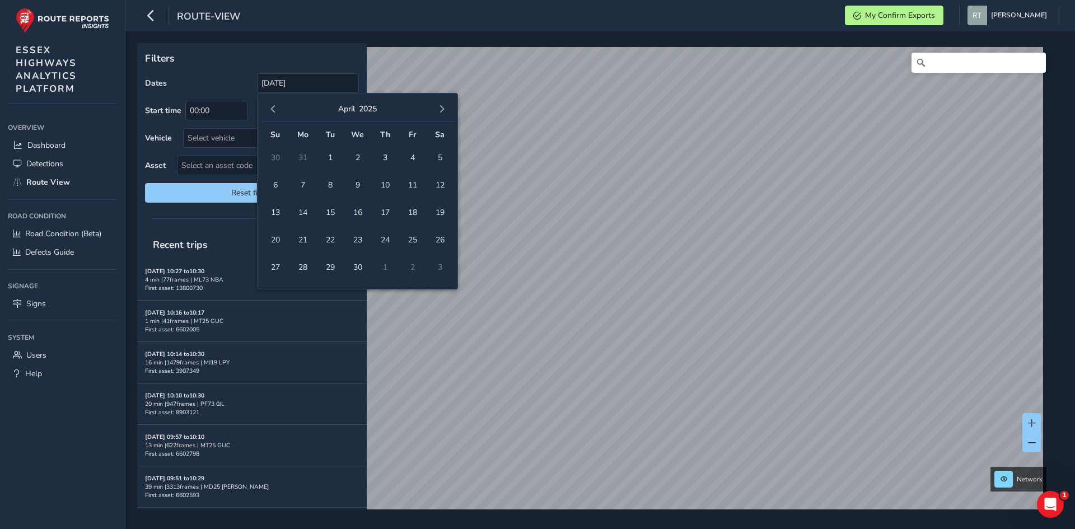
click at [439, 113] on span "button" at bounding box center [442, 109] width 8 height 8
click at [443, 209] on span "16" at bounding box center [440, 213] width 20 height 20
type input "01/01/2025 - 16/08/2025"
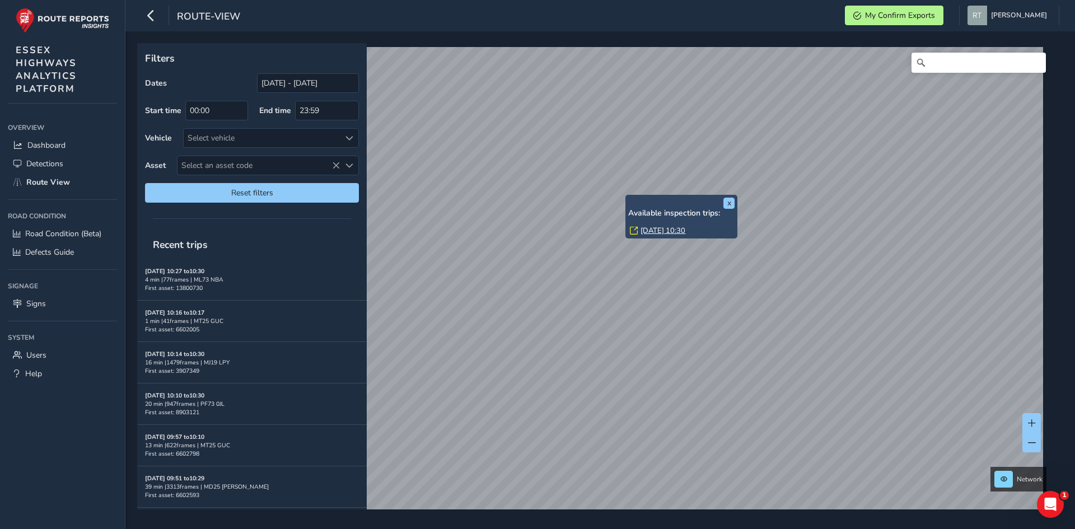
click at [644, 228] on link "Thu, 6 Feb, 10:30" at bounding box center [662, 231] width 45 height 10
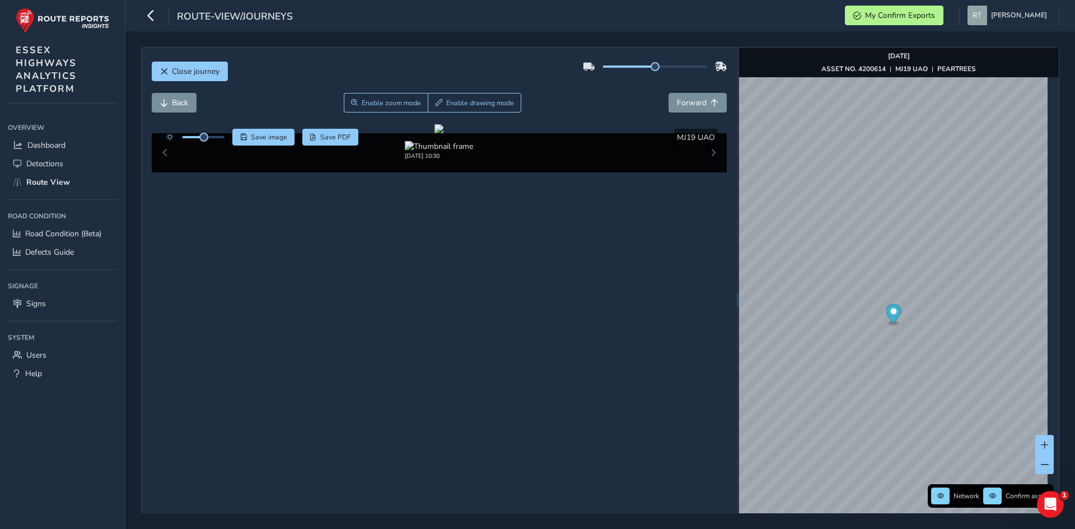
click at [890, 313] on circle "Map marker" at bounding box center [893, 311] width 6 height 6
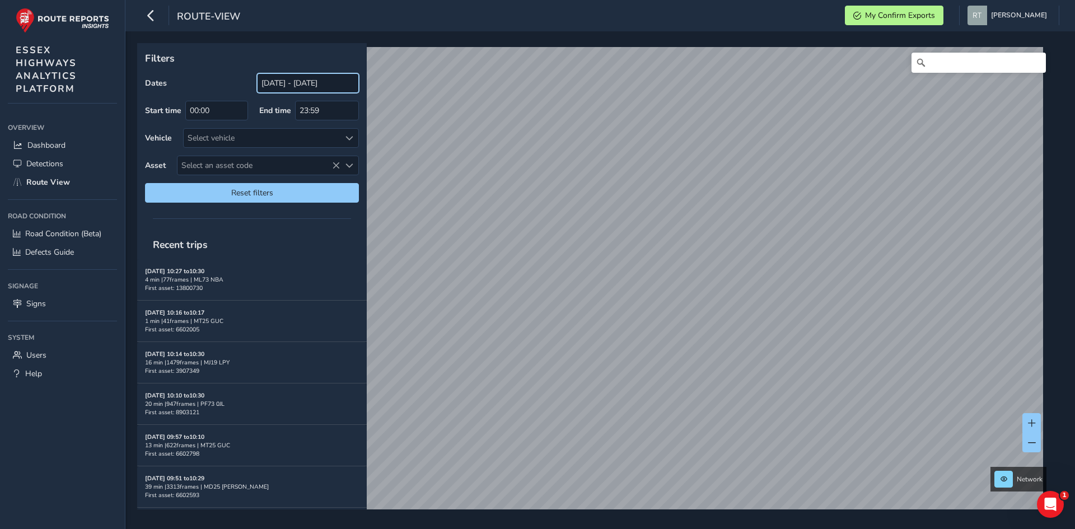
click at [264, 87] on input "[DATE] - [DATE]" at bounding box center [308, 83] width 102 height 20
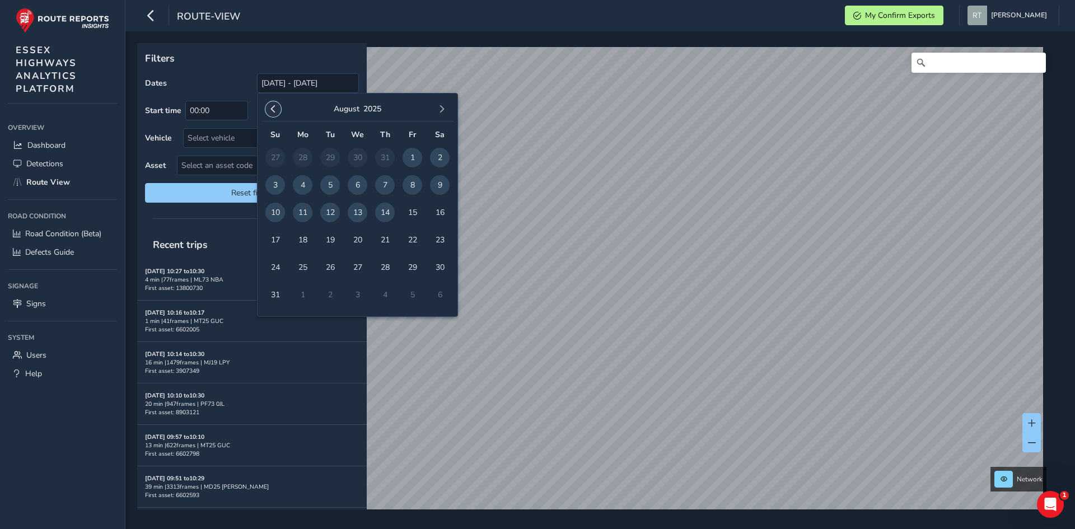
click at [272, 107] on span "button" at bounding box center [273, 109] width 8 height 8
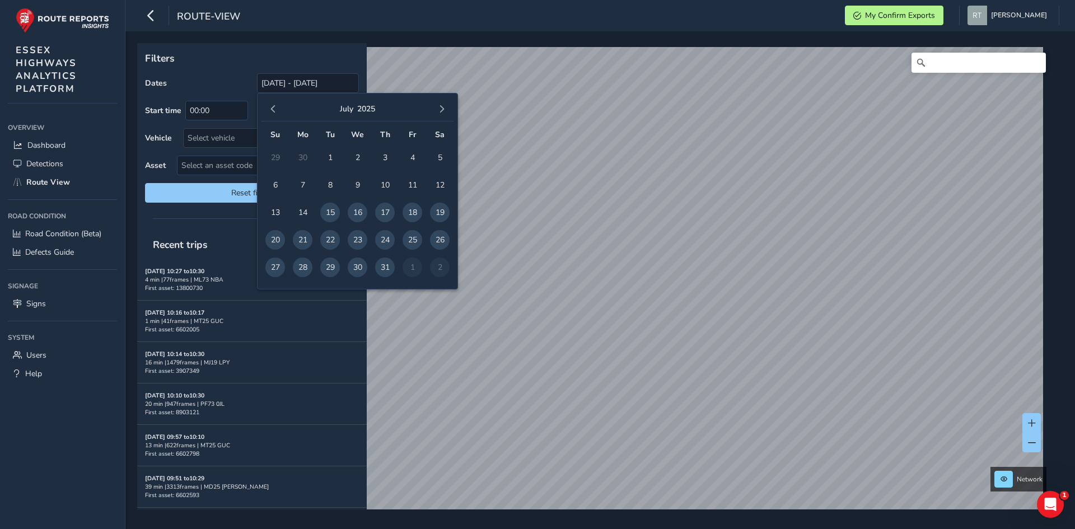
click at [272, 107] on span "button" at bounding box center [273, 109] width 8 height 8
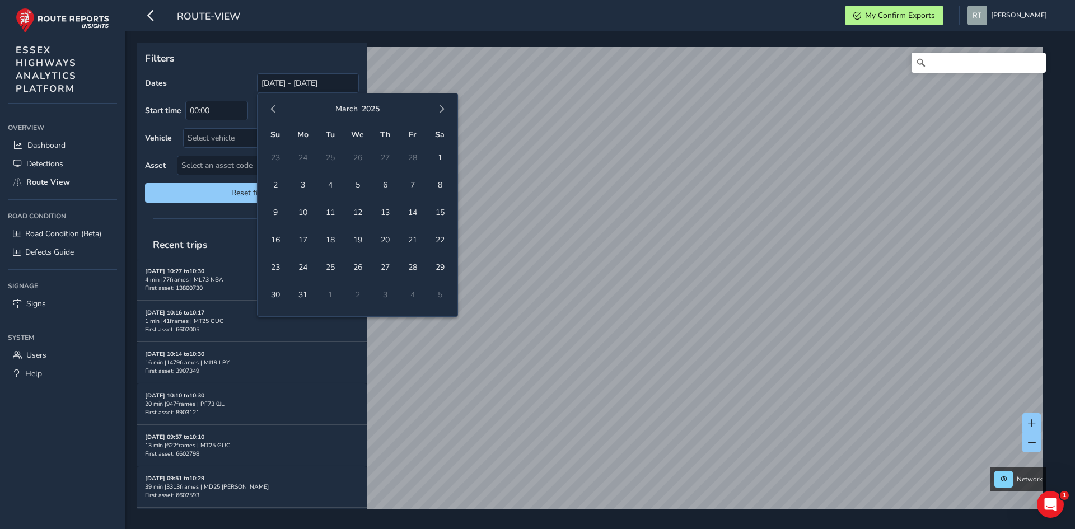
click at [272, 107] on span "button" at bounding box center [273, 109] width 8 height 8
click at [418, 158] on span "1" at bounding box center [412, 158] width 20 height 20
click at [447, 112] on button "button" at bounding box center [442, 109] width 16 height 16
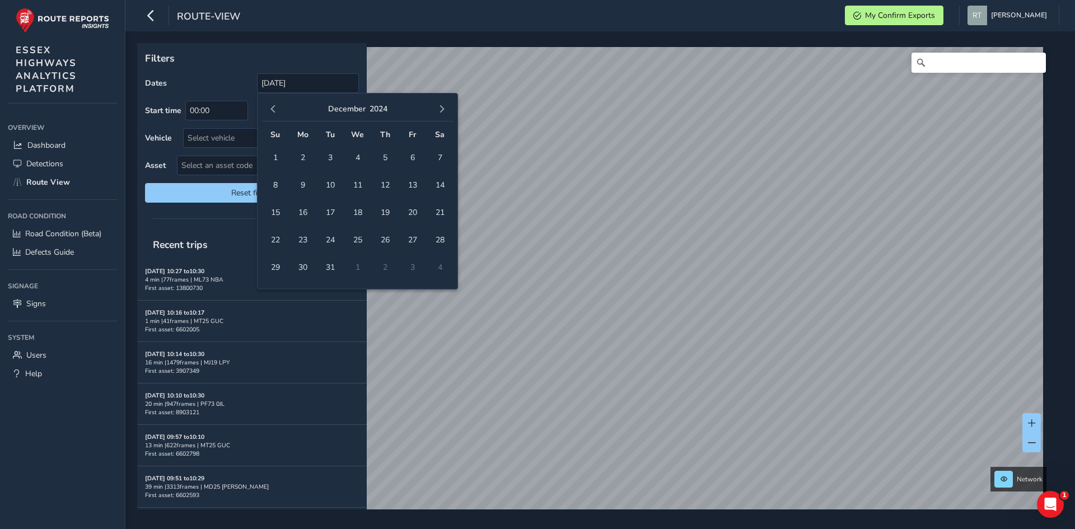
click at [447, 112] on button "button" at bounding box center [442, 109] width 16 height 16
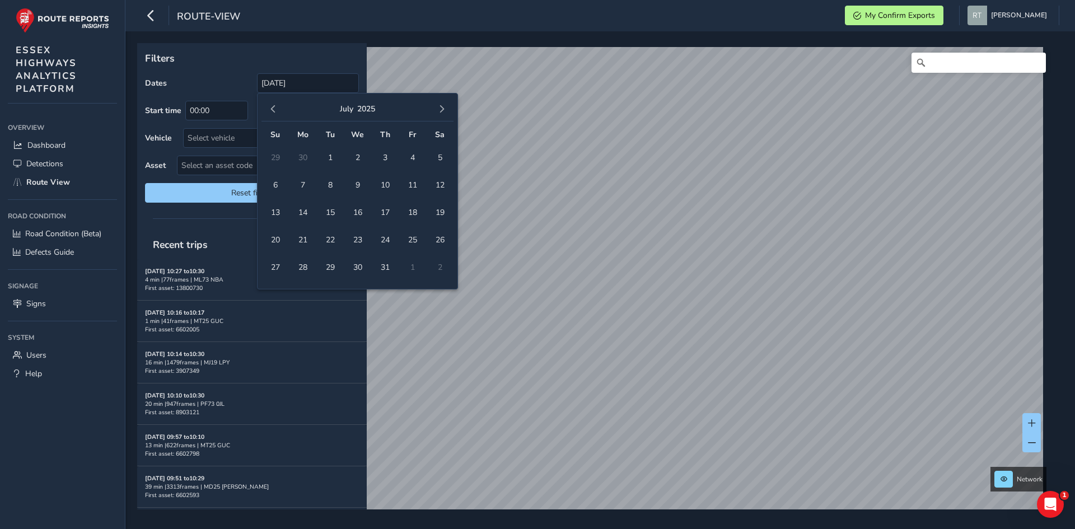
click at [447, 112] on button "button" at bounding box center [442, 109] width 16 height 16
click at [438, 158] on span "4" at bounding box center [440, 158] width 20 height 20
type input "[DATE] - [DATE]"
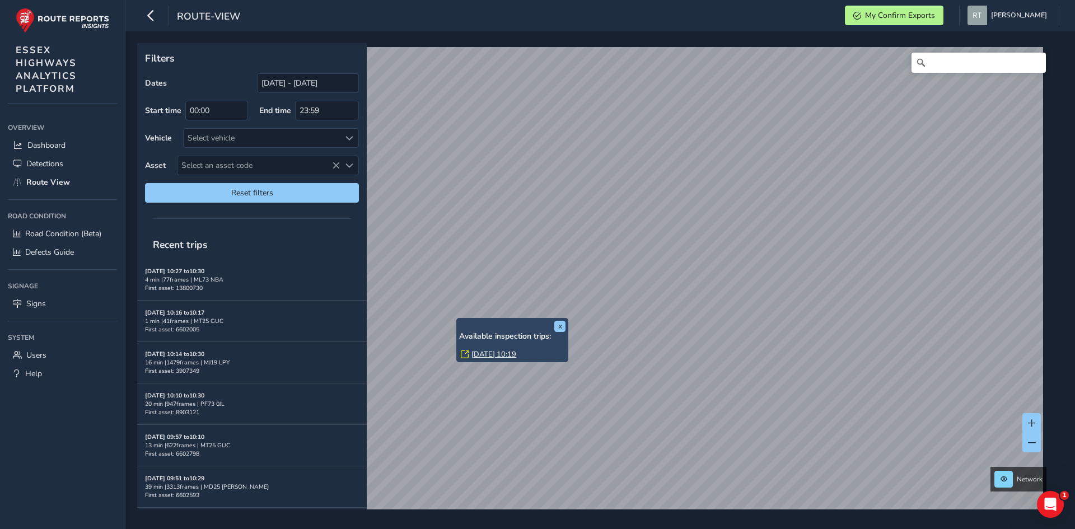
click at [479, 356] on link "[DATE] 10:19" at bounding box center [493, 354] width 45 height 10
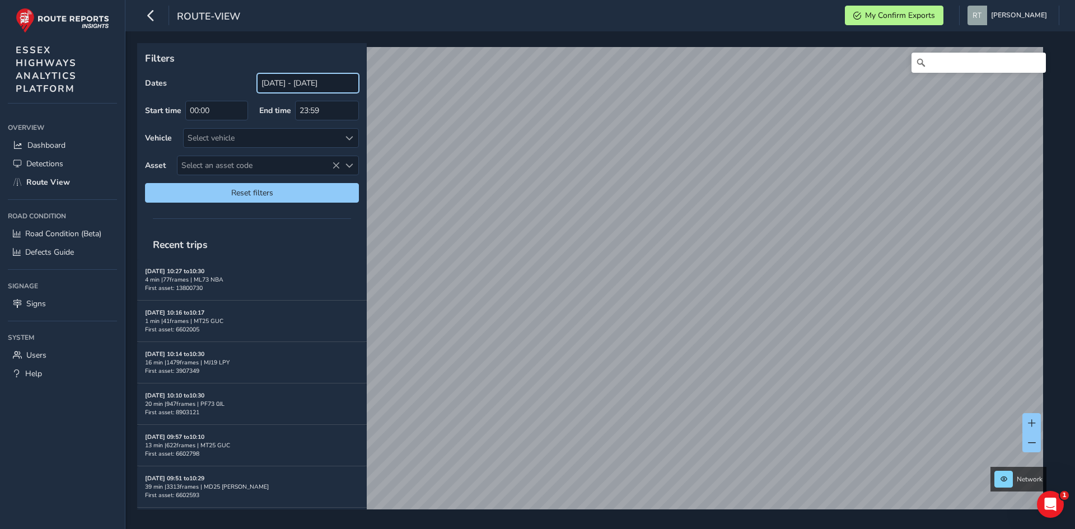
click at [282, 81] on input "[DATE] - [DATE]" at bounding box center [308, 83] width 102 height 20
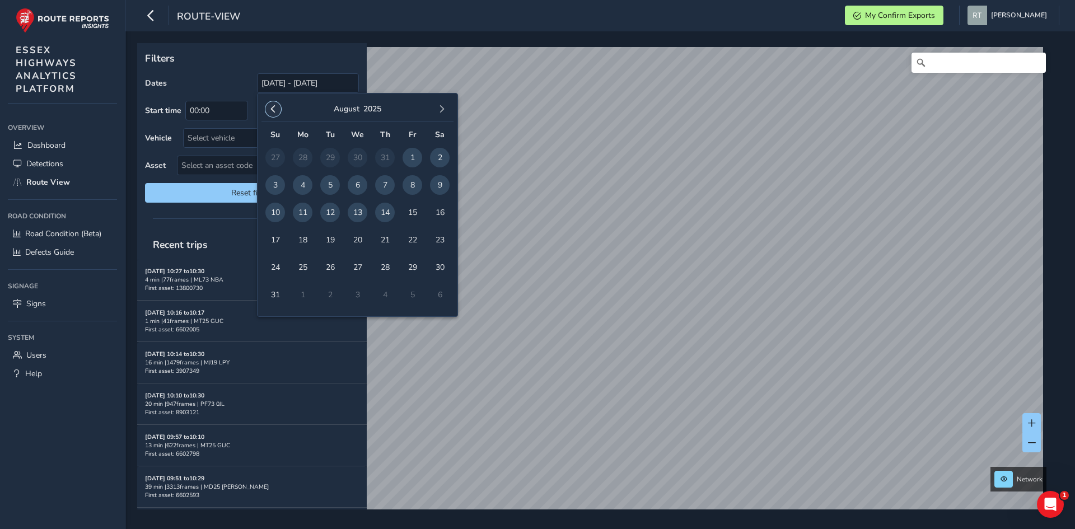
click at [275, 115] on button "button" at bounding box center [273, 109] width 16 height 16
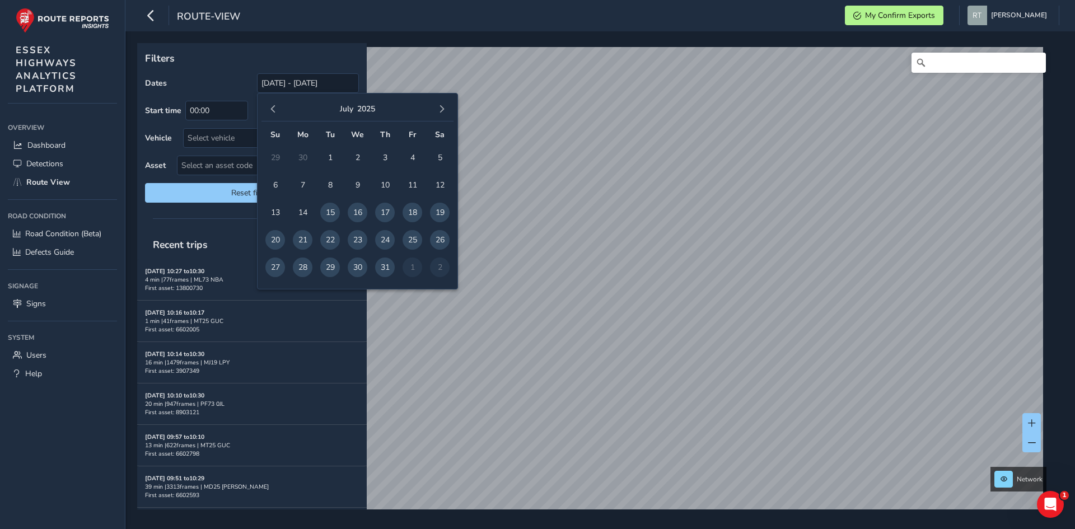
click at [275, 115] on button "button" at bounding box center [273, 109] width 16 height 16
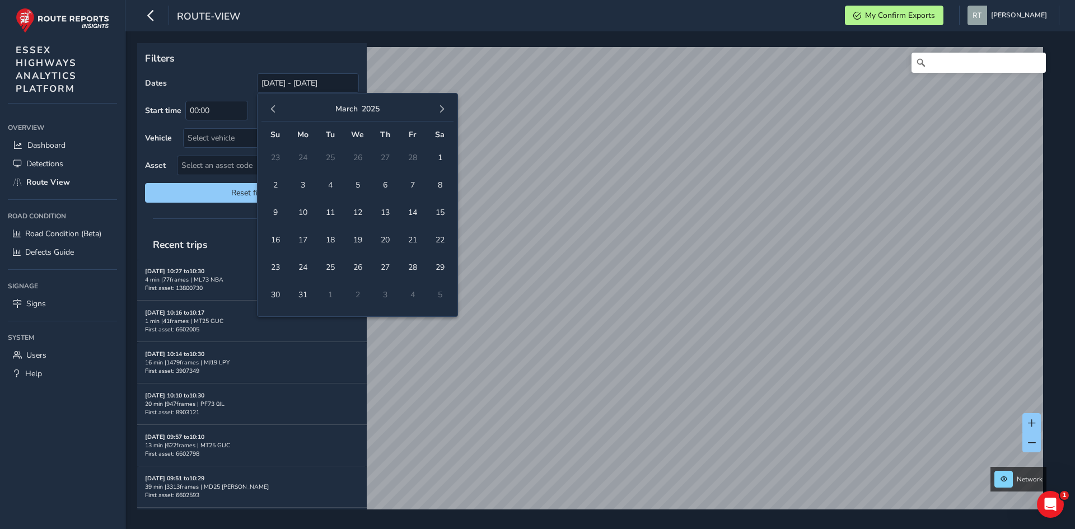
click at [275, 115] on button "button" at bounding box center [273, 109] width 16 height 16
click at [357, 157] on span "1" at bounding box center [358, 158] width 20 height 20
click at [446, 108] on button "button" at bounding box center [442, 109] width 16 height 16
click at [447, 108] on button "button" at bounding box center [442, 109] width 16 height 16
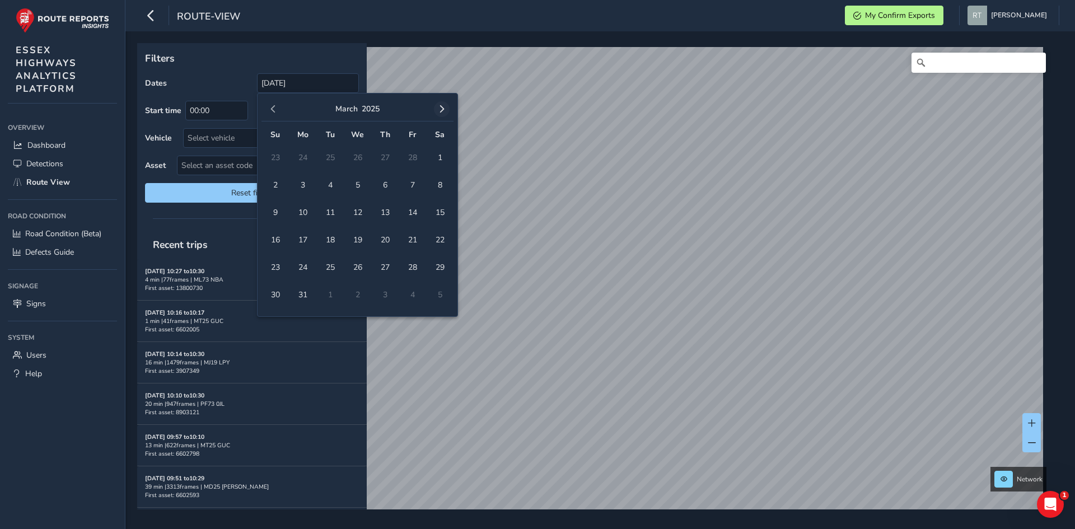
click at [448, 108] on button "button" at bounding box center [442, 109] width 16 height 16
click at [443, 210] on span "16" at bounding box center [440, 213] width 20 height 20
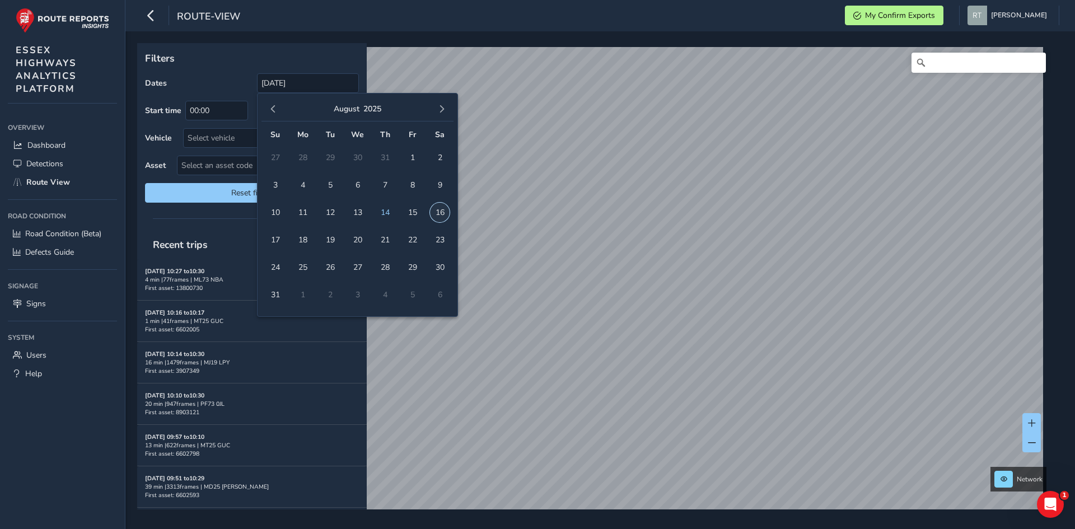
type input "01/01/2025 - 16/08/2025"
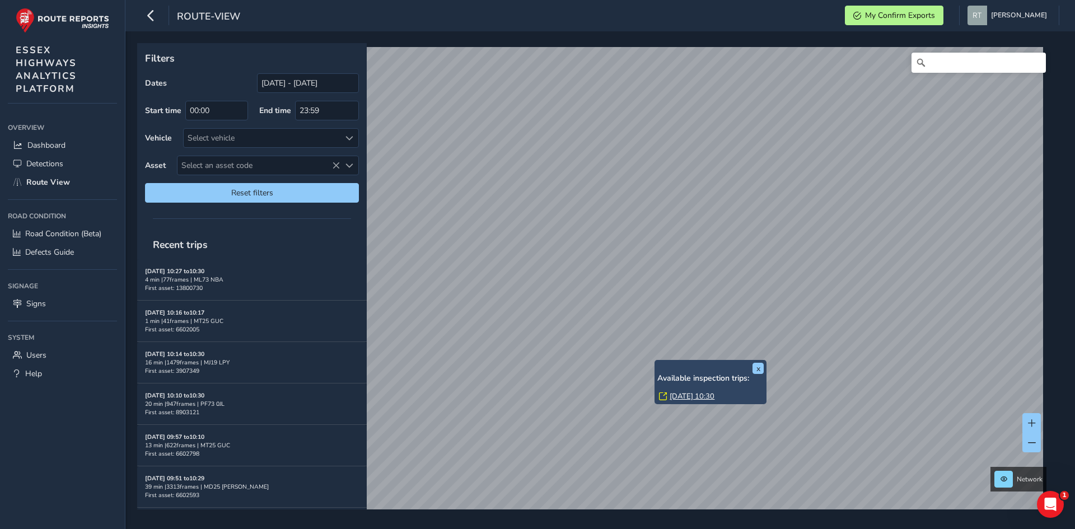
click at [681, 394] on link "Thu, 6 Feb, 10:30" at bounding box center [691, 396] width 45 height 10
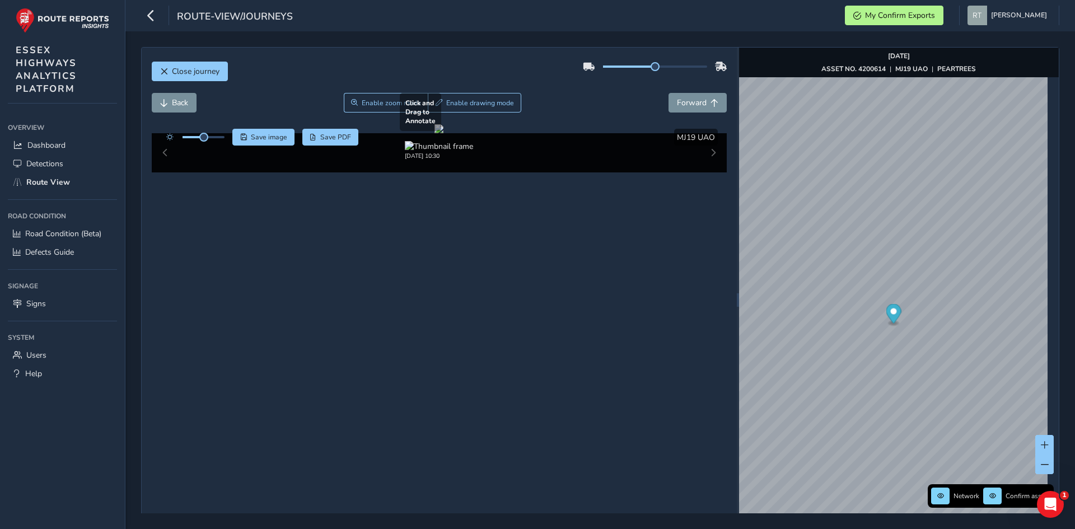
drag, startPoint x: 529, startPoint y: 349, endPoint x: 468, endPoint y: 309, distance: 72.8
click at [443, 133] on div at bounding box center [438, 128] width 9 height 9
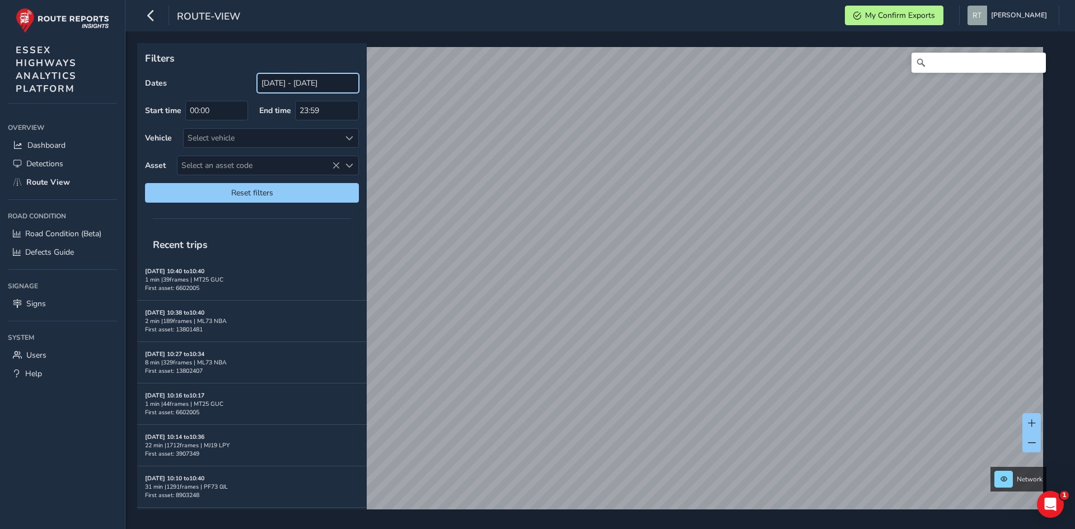
click at [268, 86] on input "[DATE] - [DATE]" at bounding box center [308, 83] width 102 height 20
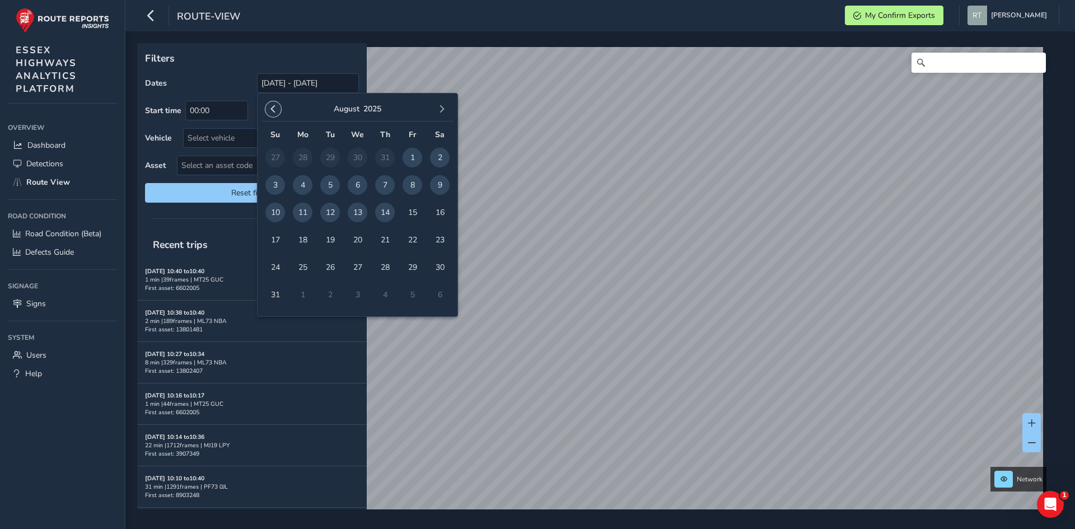
click at [278, 114] on button "button" at bounding box center [273, 109] width 16 height 16
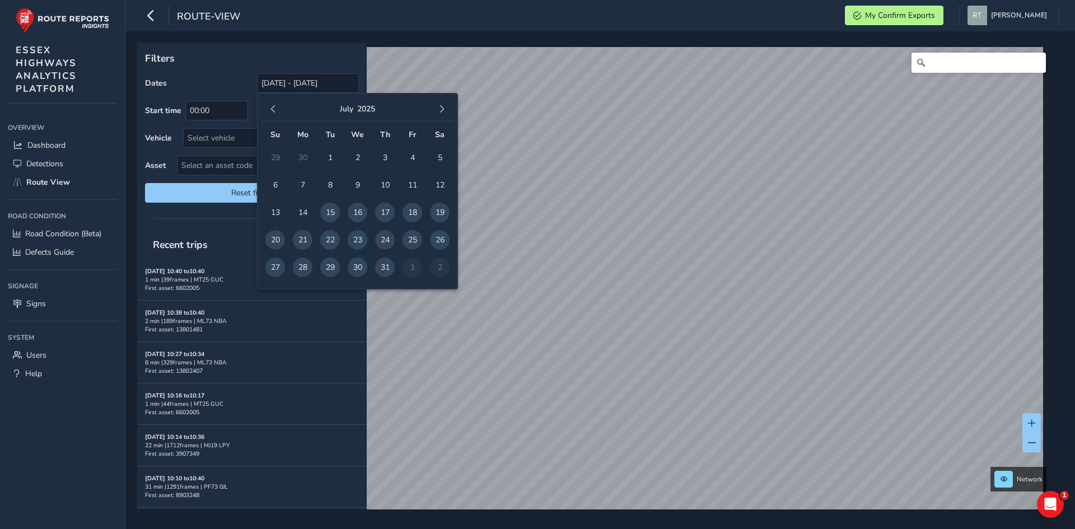
click at [278, 114] on button "button" at bounding box center [273, 109] width 16 height 16
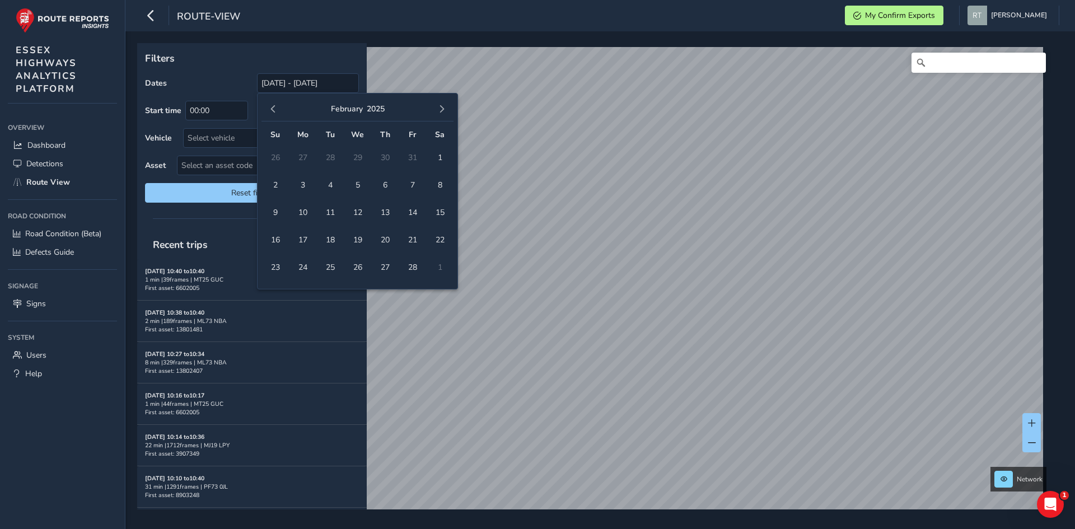
click at [278, 114] on button "button" at bounding box center [273, 109] width 16 height 16
click at [364, 159] on span "1" at bounding box center [358, 158] width 20 height 20
click at [444, 111] on span "button" at bounding box center [442, 109] width 8 height 8
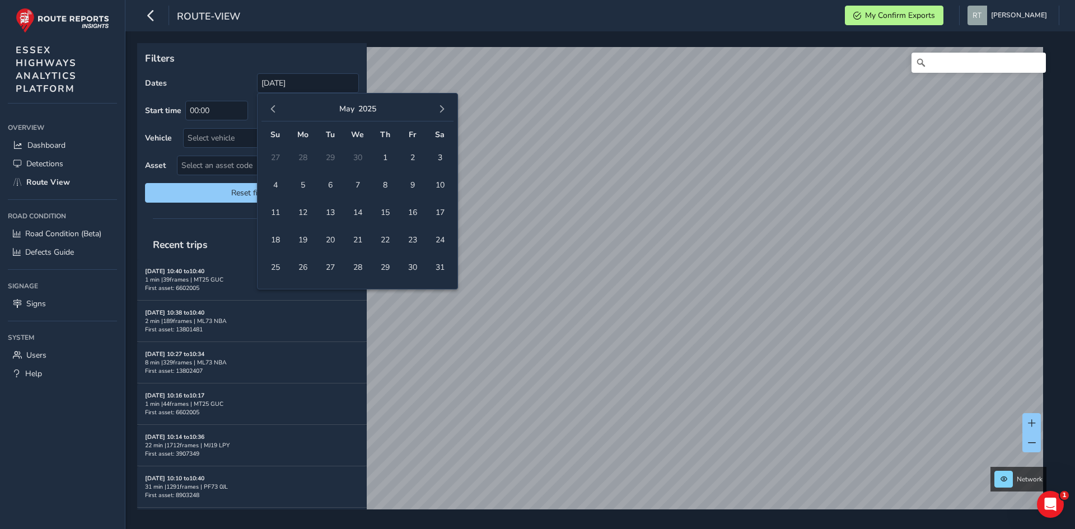
click at [444, 111] on span "button" at bounding box center [442, 109] width 8 height 8
click at [444, 187] on span "13" at bounding box center [440, 185] width 20 height 20
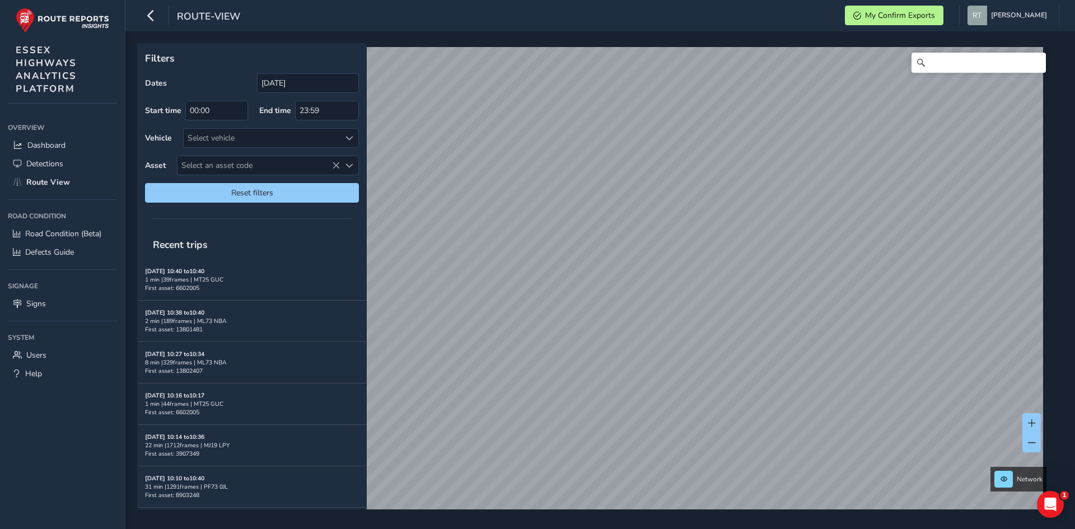
type input "[DATE] - [DATE]"
click at [268, 81] on input "[DATE] - [DATE]" at bounding box center [308, 83] width 102 height 20
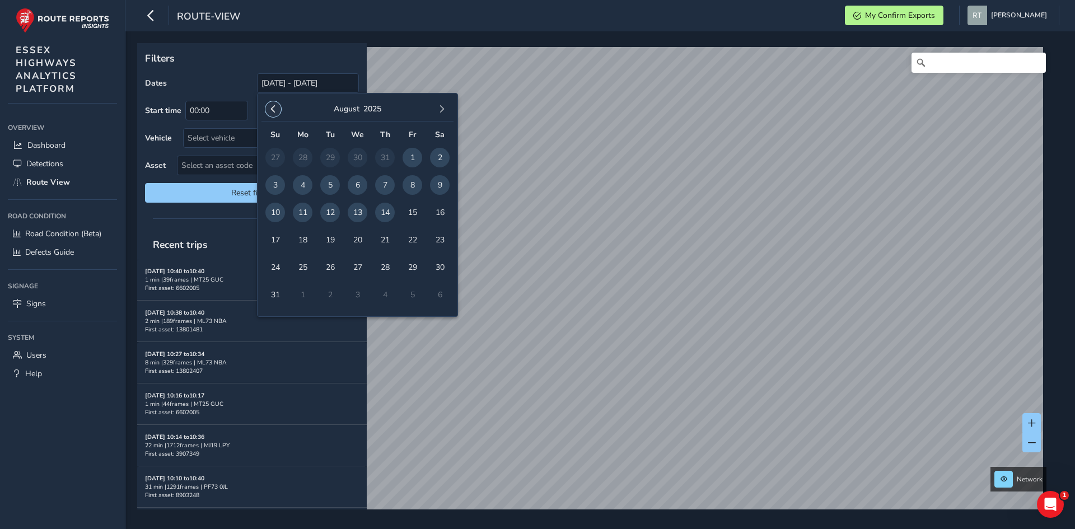
click at [274, 113] on span "button" at bounding box center [273, 109] width 8 height 8
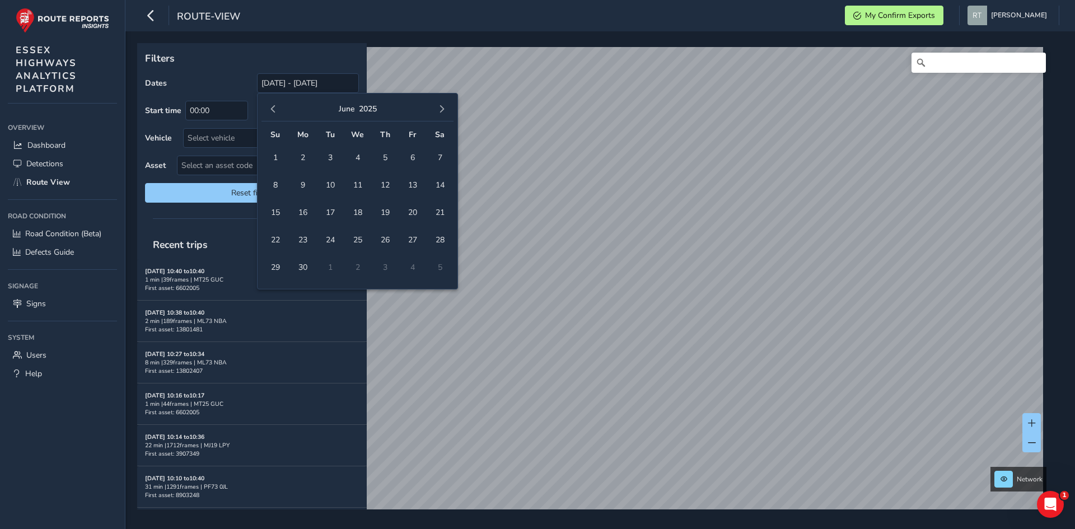
click at [274, 113] on span "button" at bounding box center [273, 109] width 8 height 8
click at [359, 158] on span "1" at bounding box center [358, 158] width 20 height 20
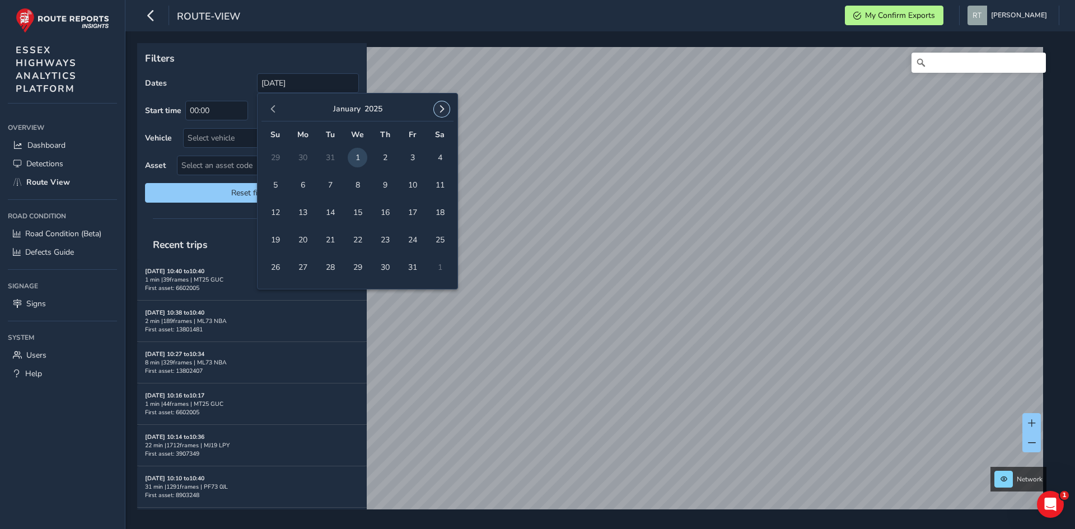
click at [442, 110] on span "button" at bounding box center [442, 109] width 8 height 8
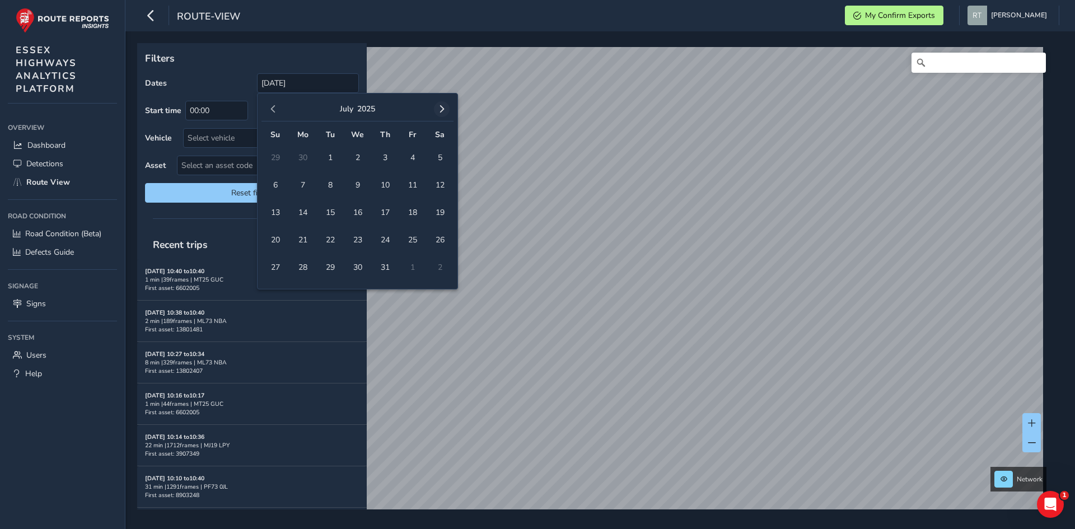
click at [443, 110] on span "button" at bounding box center [442, 109] width 8 height 8
click at [275, 111] on span "button" at bounding box center [273, 109] width 8 height 8
click at [439, 185] on span "9" at bounding box center [440, 185] width 20 height 20
type input "01/01/2025 - 09/08/2025"
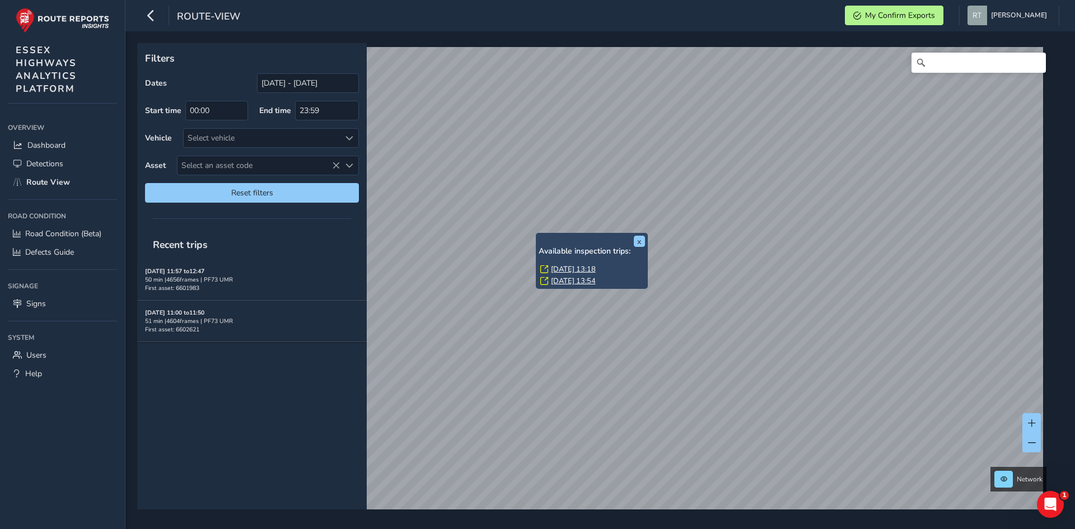
click at [587, 267] on link "Fri, 7 Mar, 13:18" at bounding box center [573, 269] width 45 height 10
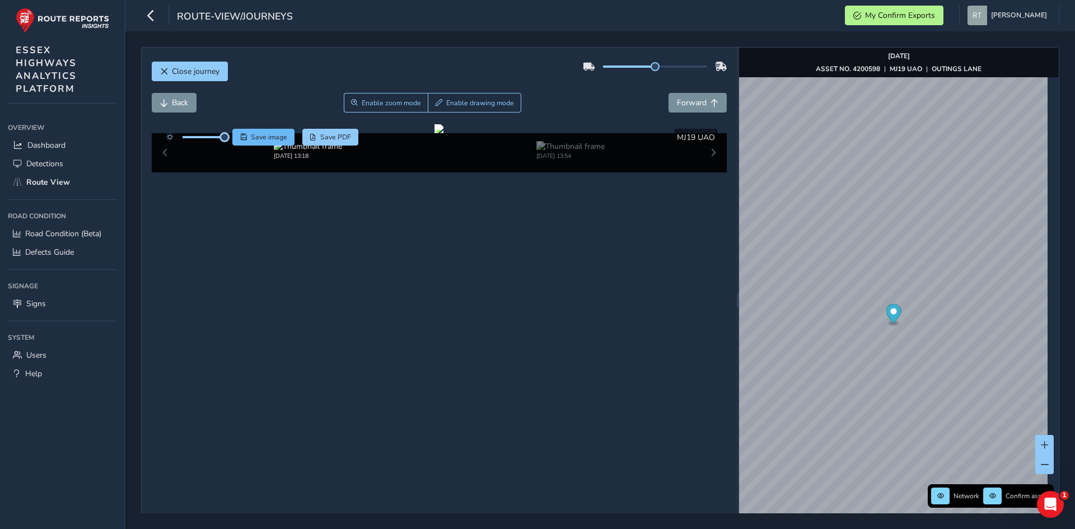
drag, startPoint x: 208, startPoint y: 141, endPoint x: 240, endPoint y: 144, distance: 32.0
click at [240, 144] on div "Save image Save PDF" at bounding box center [260, 137] width 198 height 17
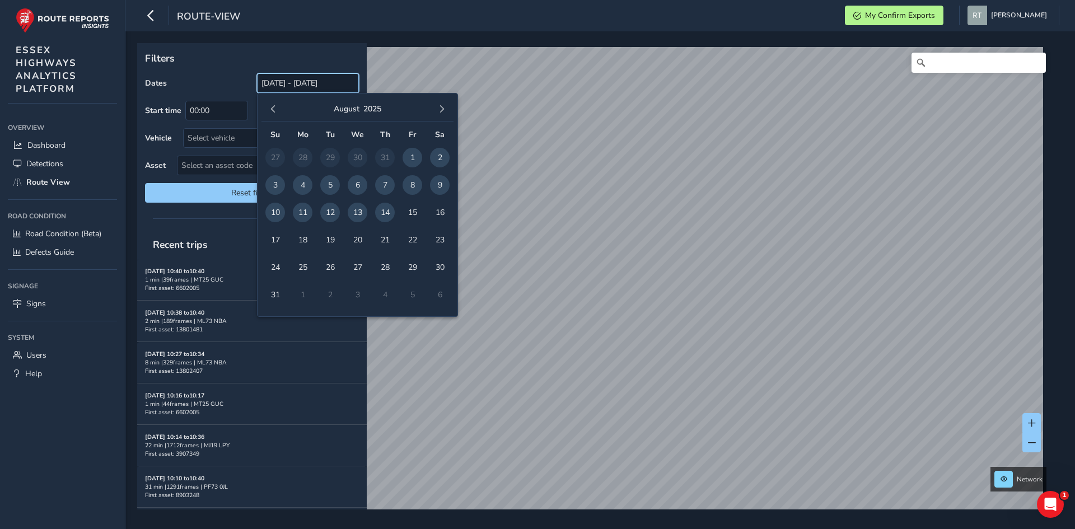
click at [282, 83] on input "[DATE] - [DATE]" at bounding box center [308, 83] width 102 height 20
click at [275, 110] on span "button" at bounding box center [273, 109] width 8 height 8
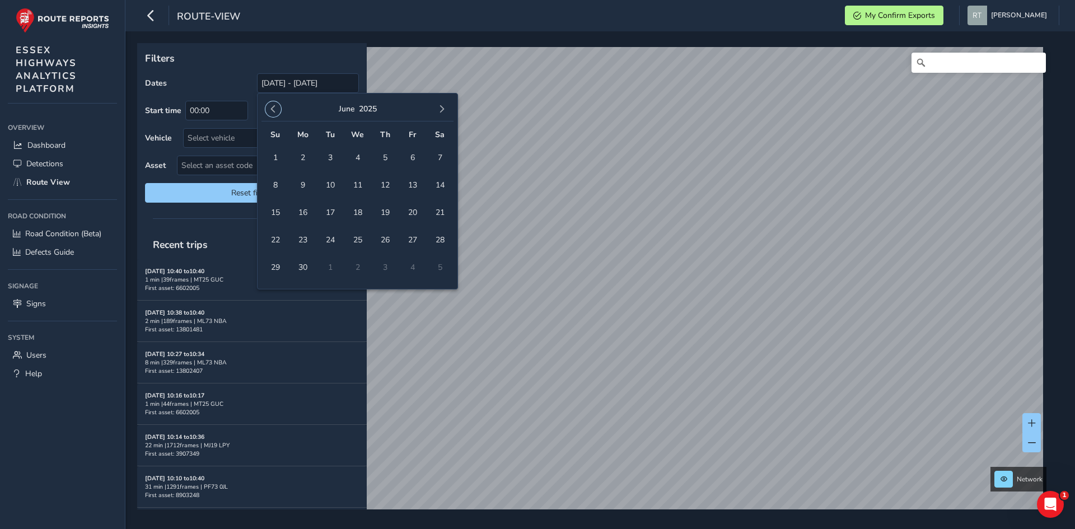
click at [275, 110] on span "button" at bounding box center [273, 109] width 8 height 8
click at [354, 156] on span "1" at bounding box center [358, 158] width 20 height 20
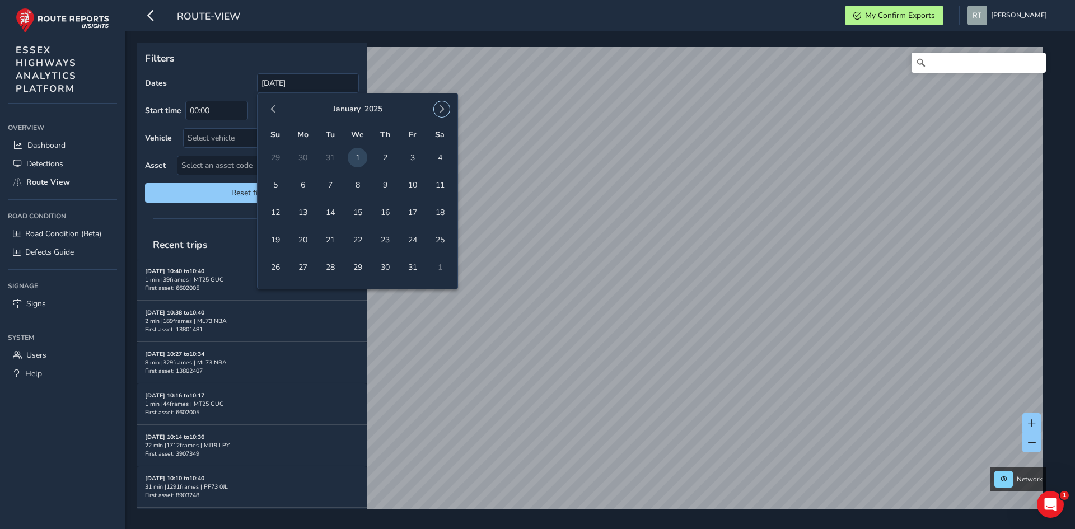
click at [449, 109] on div "[DATE]" at bounding box center [357, 109] width 192 height 24
click at [440, 110] on span "button" at bounding box center [442, 109] width 8 height 8
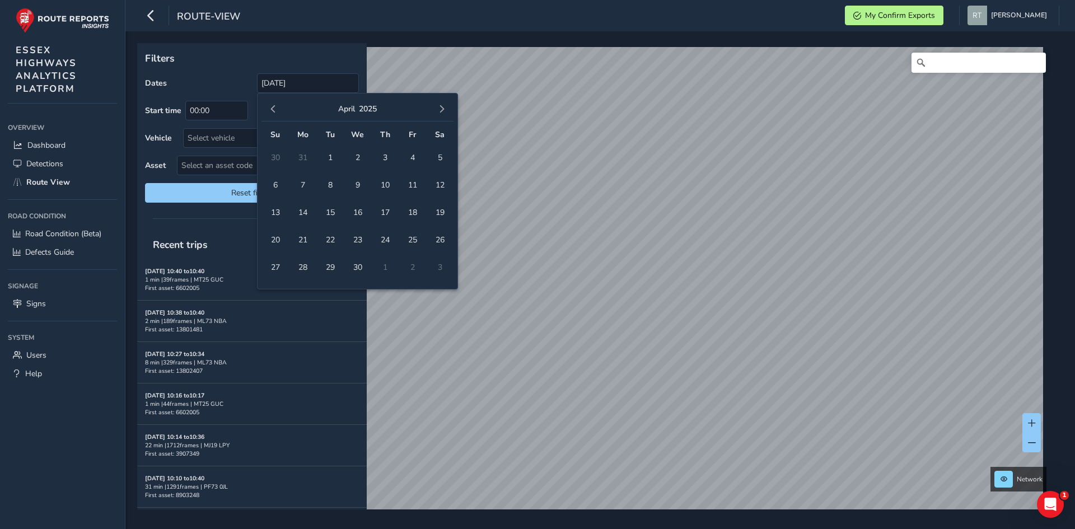
click at [440, 110] on span "button" at bounding box center [442, 109] width 8 height 8
click at [444, 188] on span "13" at bounding box center [440, 185] width 20 height 20
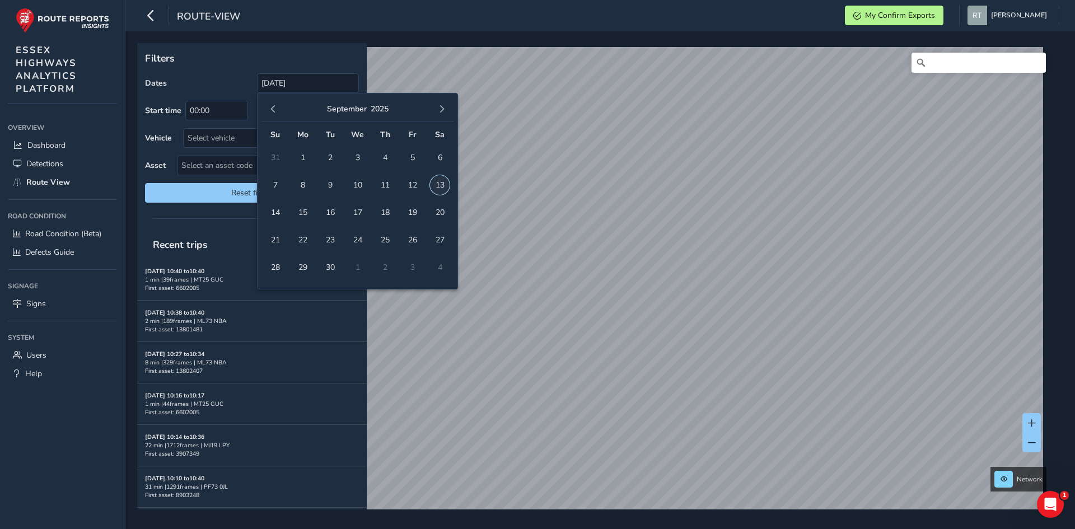
type input "01/01/2025 - 13/09/2025"
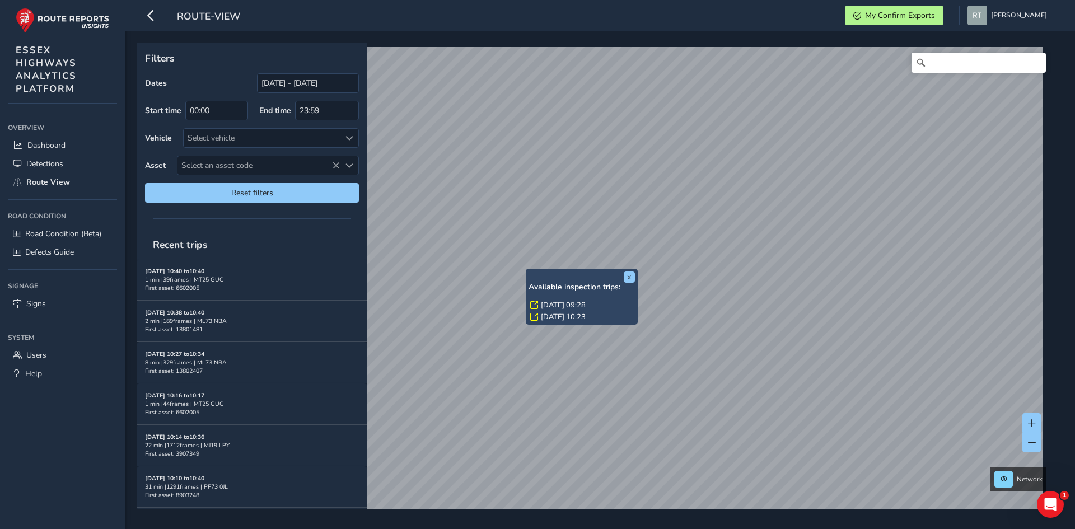
click at [554, 302] on link "Thu, 20 Mar, 09:28" at bounding box center [563, 305] width 45 height 10
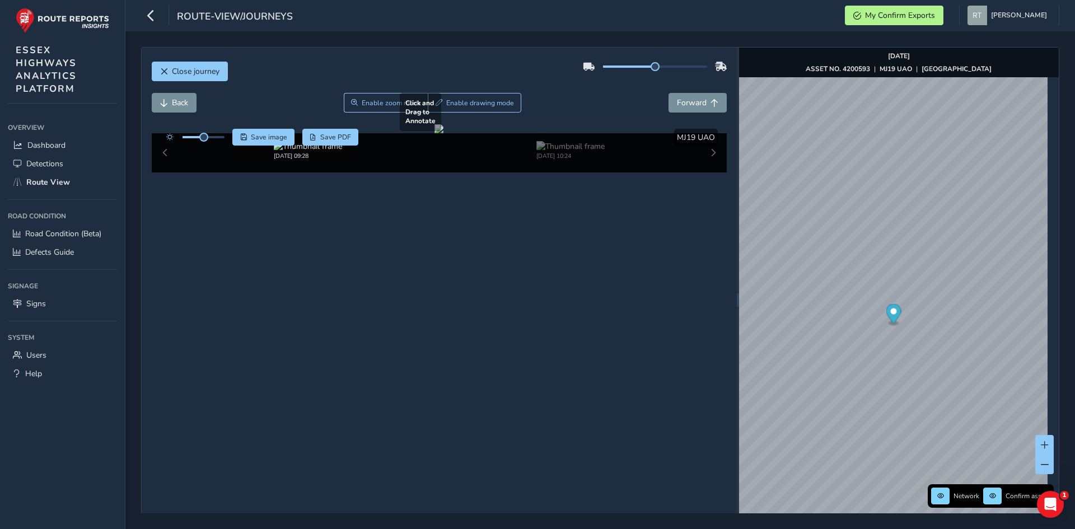
drag, startPoint x: 611, startPoint y: 348, endPoint x: 515, endPoint y: 288, distance: 113.7
click at [443, 133] on div at bounding box center [438, 128] width 9 height 9
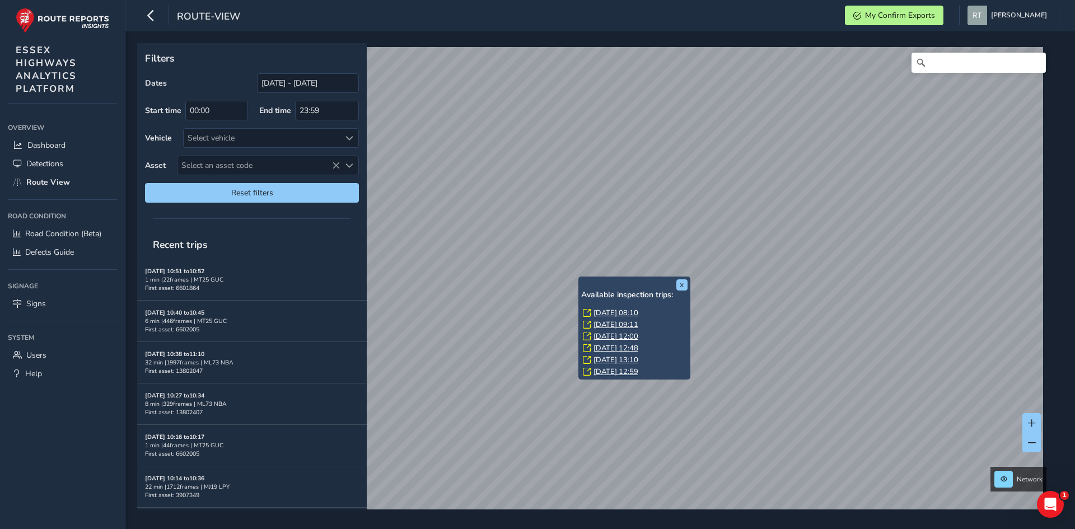
click at [602, 311] on link "Fri, 8 Aug, 08:10" at bounding box center [615, 313] width 45 height 10
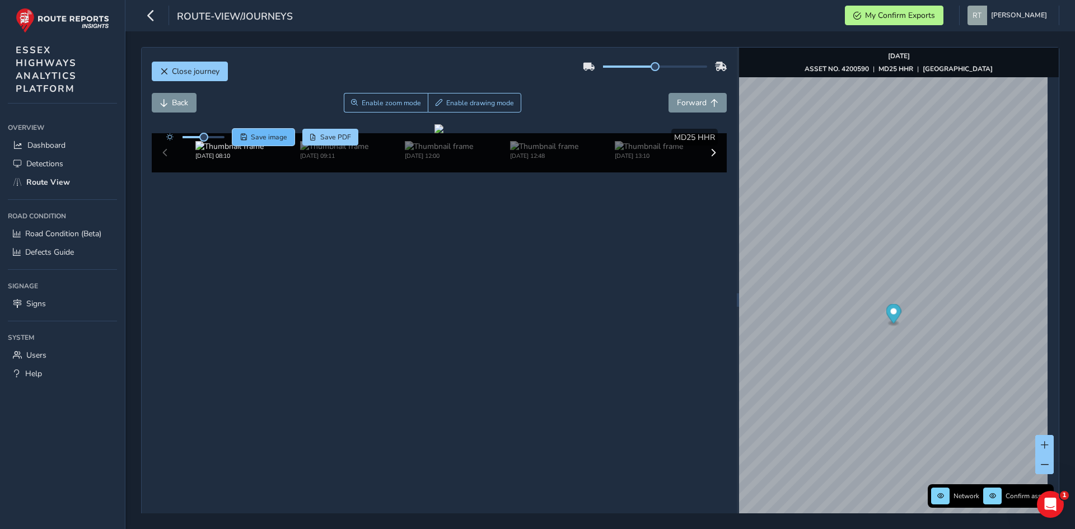
click at [269, 139] on span "Save image" at bounding box center [269, 137] width 36 height 9
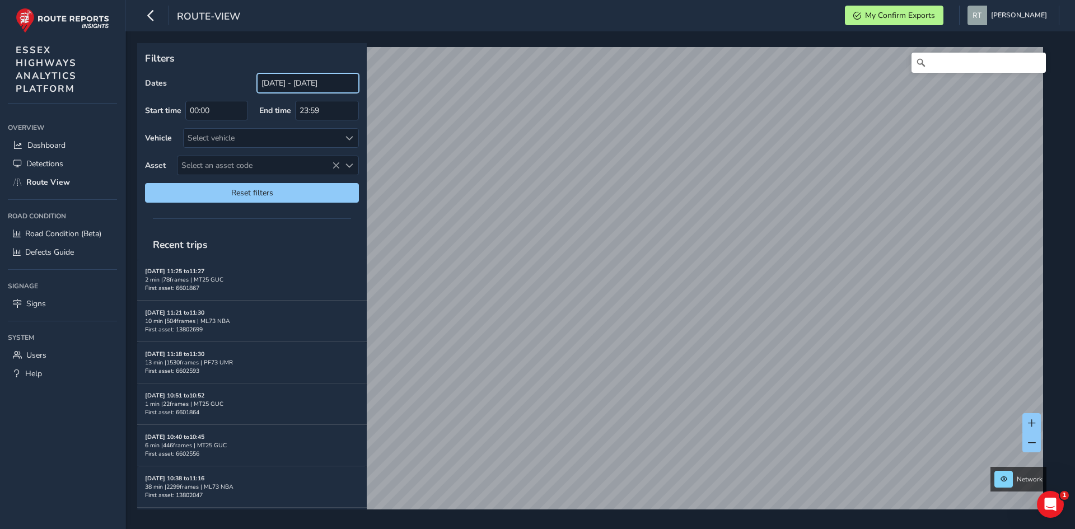
click at [279, 82] on input "[DATE] - [DATE]" at bounding box center [308, 83] width 102 height 20
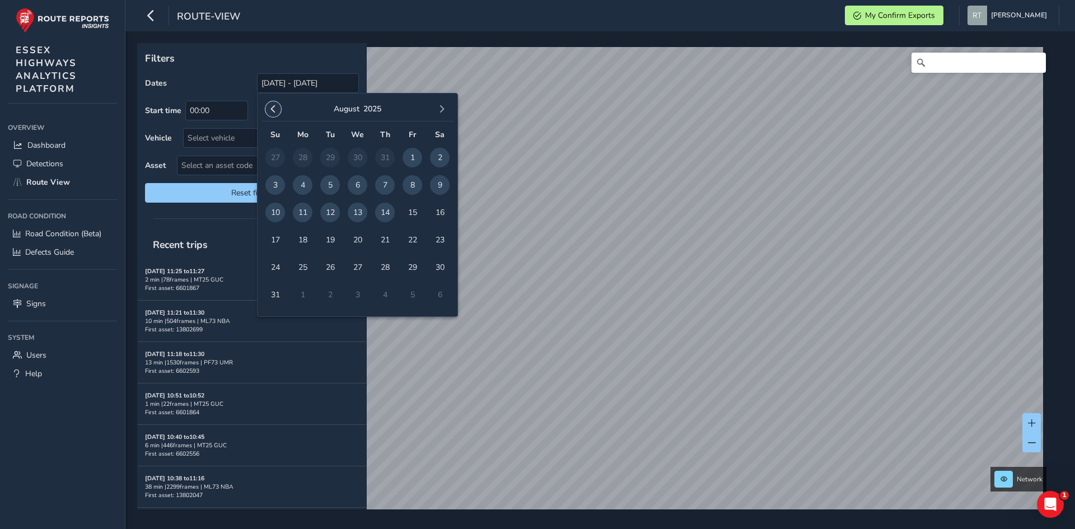
click at [266, 107] on button "button" at bounding box center [273, 109] width 16 height 16
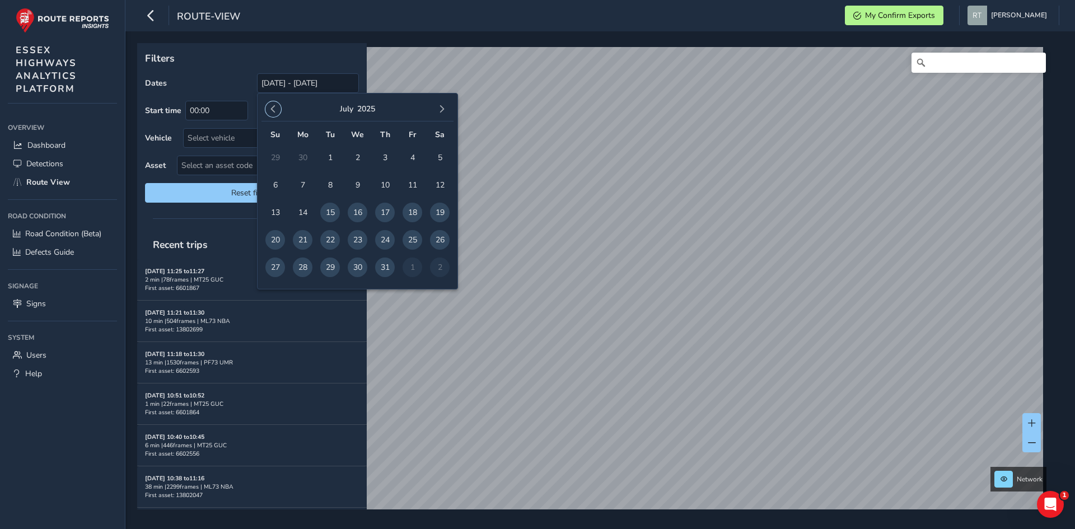
click at [266, 107] on button "button" at bounding box center [273, 109] width 16 height 16
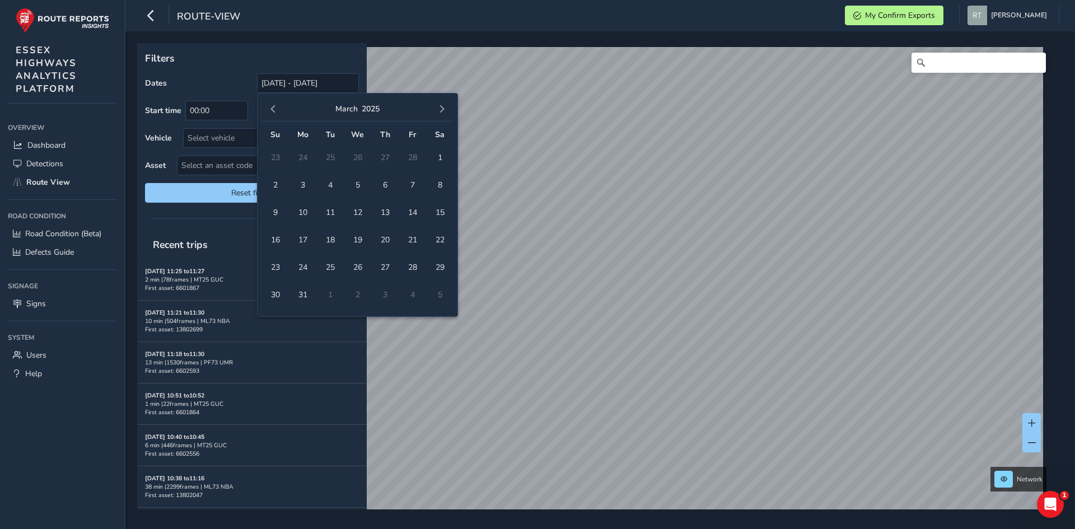
click at [266, 107] on button "button" at bounding box center [273, 109] width 16 height 16
click at [282, 157] on span "1" at bounding box center [275, 158] width 20 height 20
click at [442, 110] on span "button" at bounding box center [442, 109] width 8 height 8
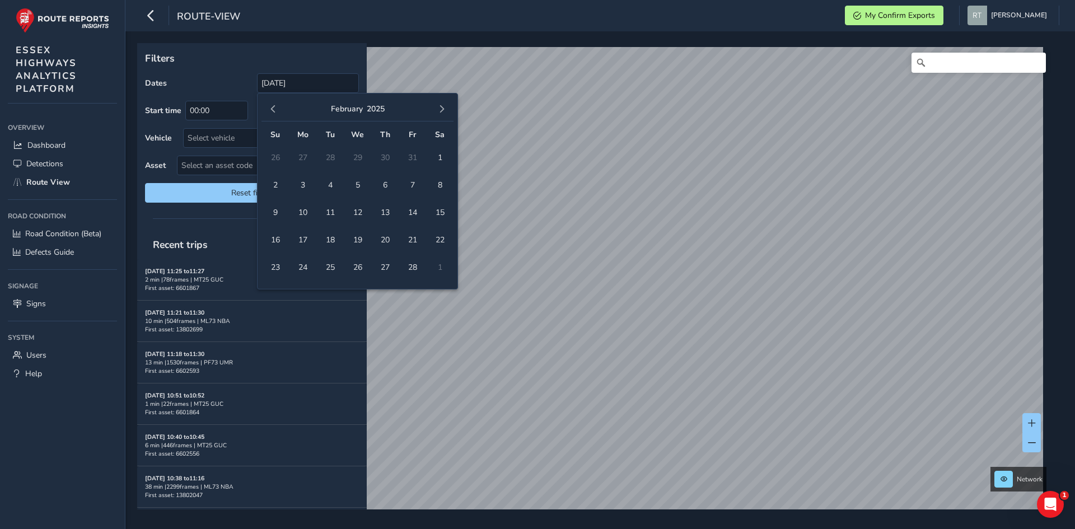
click at [442, 110] on span "button" at bounding box center [442, 109] width 8 height 8
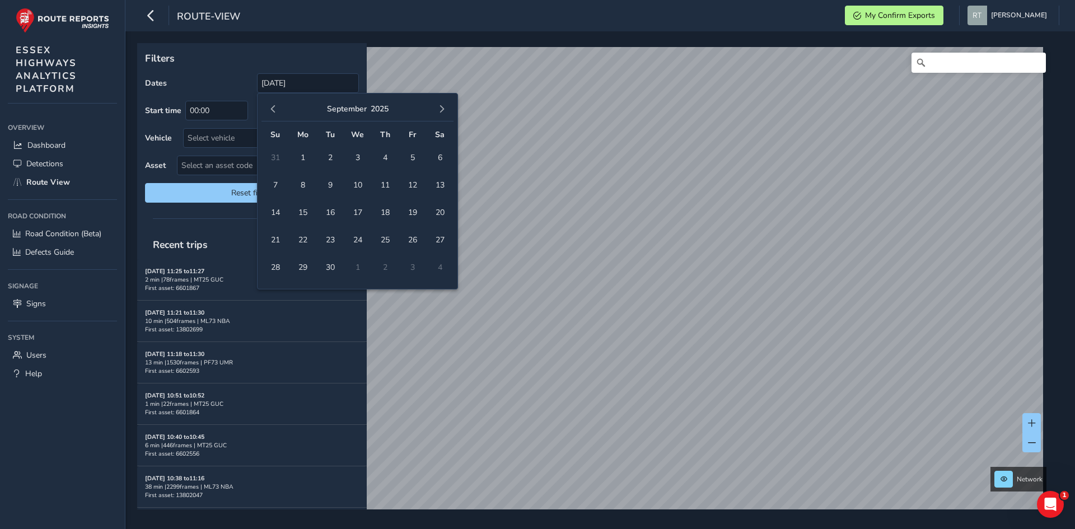
click at [442, 110] on span "button" at bounding box center [442, 109] width 8 height 8
click at [444, 187] on span "11" at bounding box center [440, 185] width 20 height 20
type input "[DATE] - [DATE]"
